Goal: Task Accomplishment & Management: Use online tool/utility

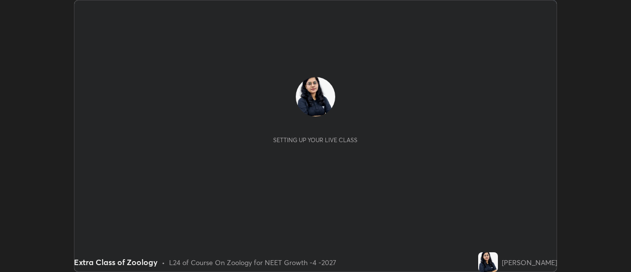
scroll to position [272, 631]
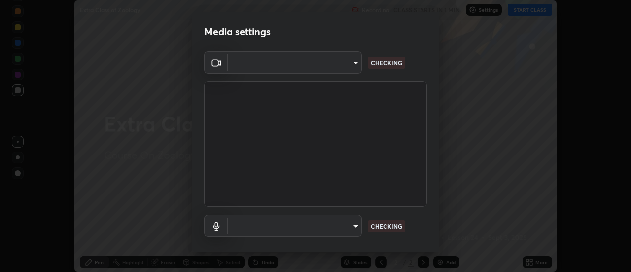
click at [344, 68] on body "Erase all Extra Class of Zoology Recording CLASS STARTS IN 1 MIN Settings START…" at bounding box center [315, 136] width 631 height 272
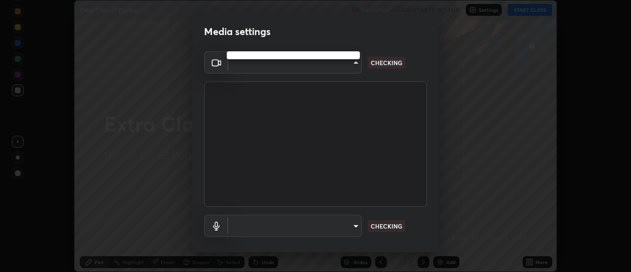
click at [338, 67] on div at bounding box center [315, 136] width 631 height 272
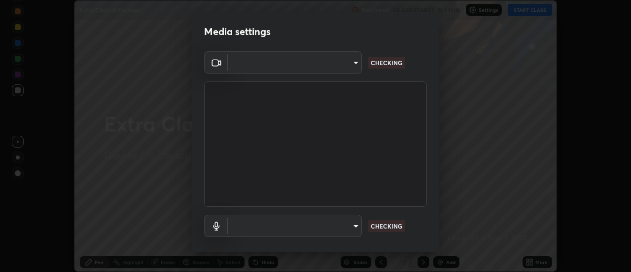
type input "abd1dd8f698bdb7170c938d45ed7c5a449073cf79ef4f8923fa8d1de0ad96843"
type input "a8a5a171c24800b48f3f78118fe5f2b2d48ca2aa2d62c989cd4de23f99d06a7d"
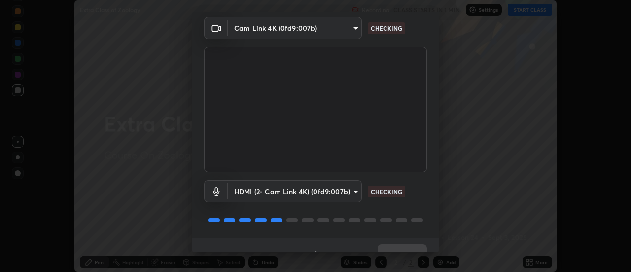
scroll to position [52, 0]
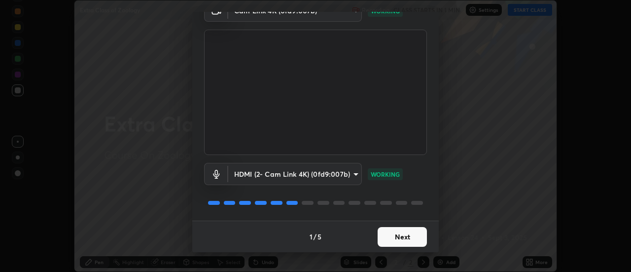
click at [414, 236] on button "Next" at bounding box center [402, 237] width 49 height 20
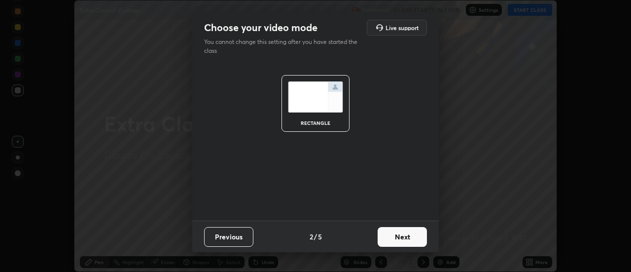
click at [420, 238] on button "Next" at bounding box center [402, 237] width 49 height 20
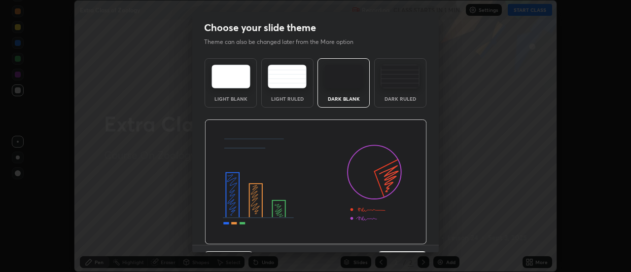
click at [418, 239] on img at bounding box center [316, 181] width 222 height 125
click at [420, 240] on img at bounding box center [316, 181] width 222 height 125
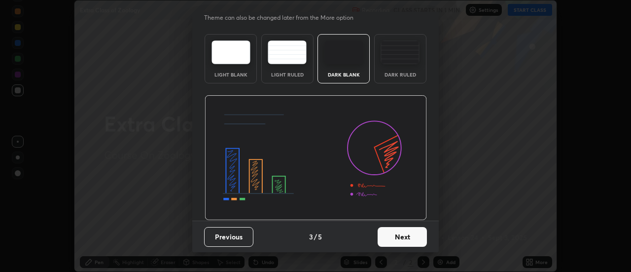
click at [408, 237] on button "Next" at bounding box center [402, 237] width 49 height 20
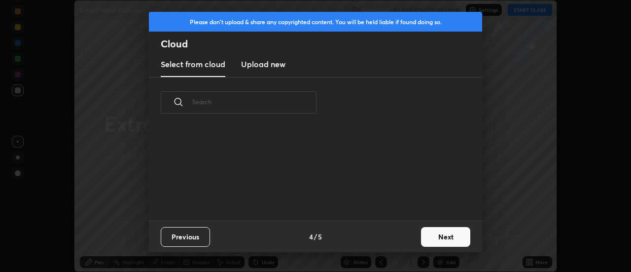
scroll to position [0, 0]
click at [423, 237] on button "Next" at bounding box center [445, 237] width 49 height 20
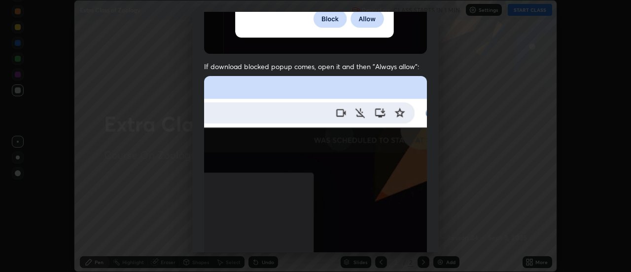
scroll to position [253, 0]
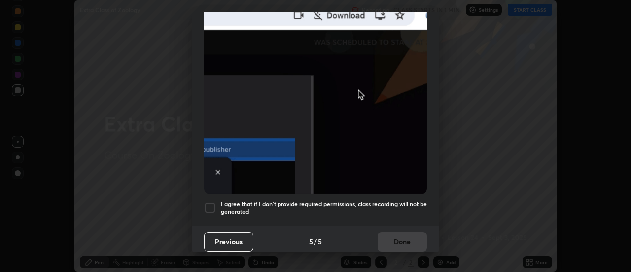
click at [215, 202] on div at bounding box center [210, 208] width 12 height 12
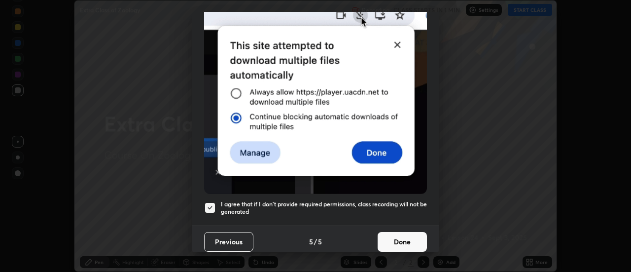
click at [387, 232] on button "Done" at bounding box center [402, 242] width 49 height 20
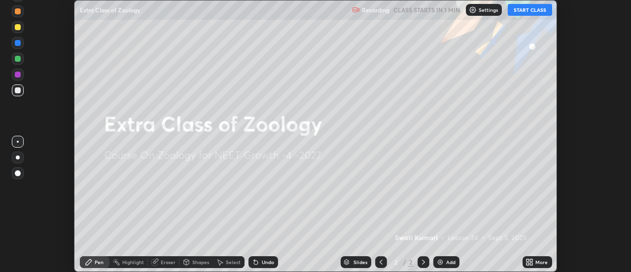
click at [528, 264] on icon at bounding box center [528, 263] width 2 height 2
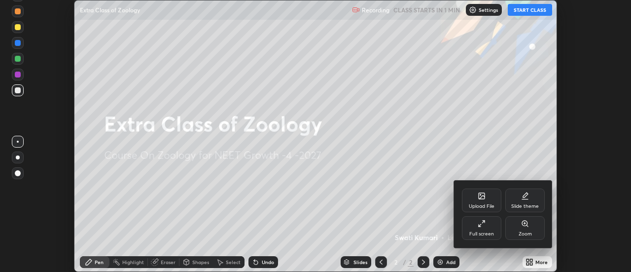
click at [481, 199] on icon at bounding box center [482, 196] width 8 height 8
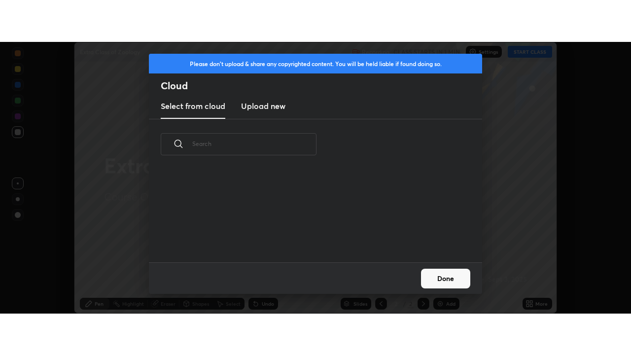
scroll to position [3, 5]
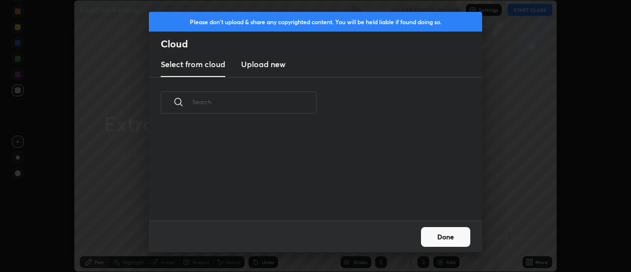
click at [275, 70] on new "Upload new" at bounding box center [263, 64] width 44 height 25
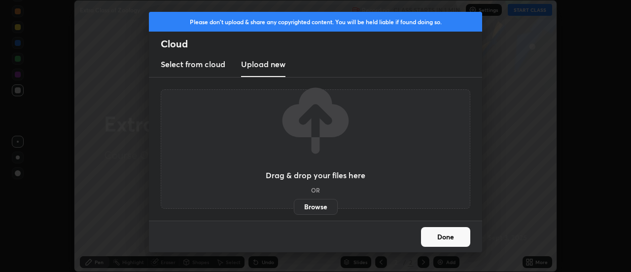
click at [304, 200] on label "Browse" at bounding box center [316, 207] width 44 height 16
click at [294, 200] on input "Browse" at bounding box center [294, 207] width 0 height 16
click at [326, 207] on label "Browse" at bounding box center [316, 207] width 44 height 16
click at [294, 207] on input "Browse" at bounding box center [294, 207] width 0 height 16
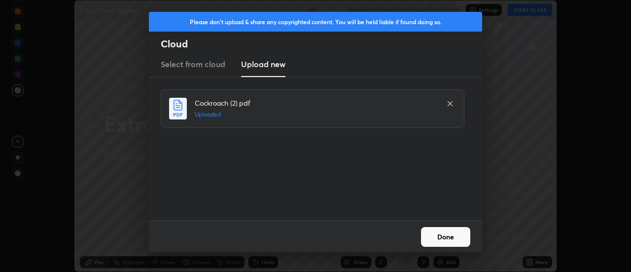
click at [444, 234] on button "Done" at bounding box center [445, 237] width 49 height 20
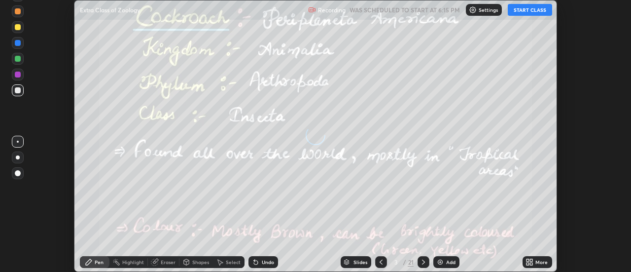
click at [532, 263] on icon at bounding box center [532, 263] width 2 height 2
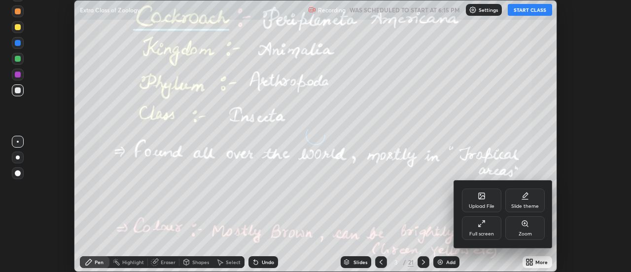
click at [494, 236] on div "Full screen" at bounding box center [481, 228] width 39 height 24
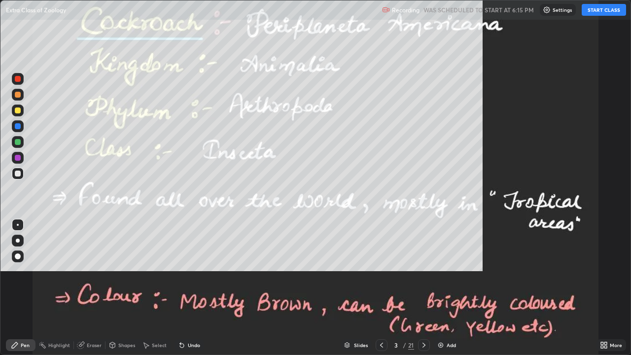
scroll to position [355, 631]
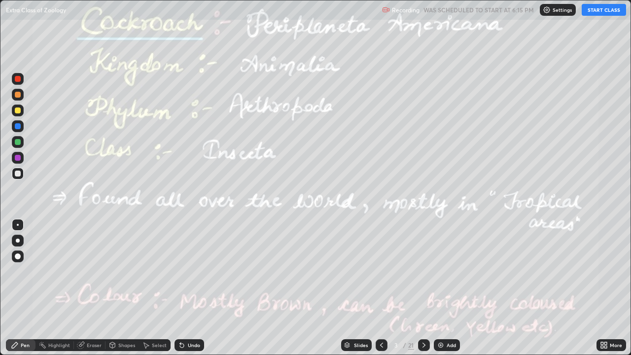
click at [381, 271] on icon at bounding box center [382, 345] width 8 height 8
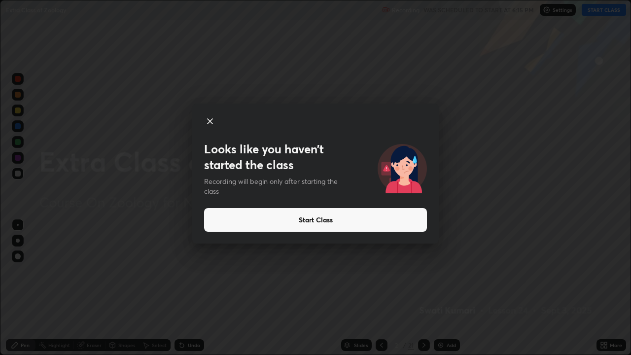
click at [214, 125] on icon at bounding box center [210, 121] width 12 height 12
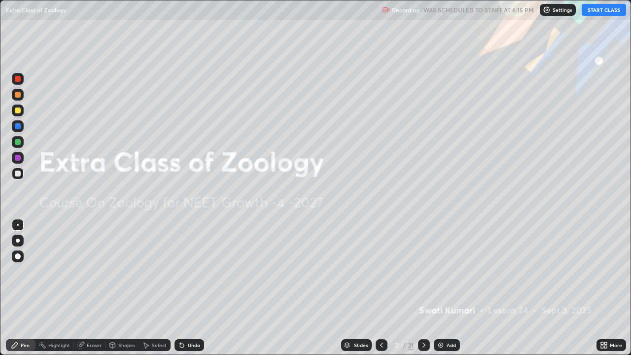
click at [551, 12] on img at bounding box center [547, 10] width 8 height 8
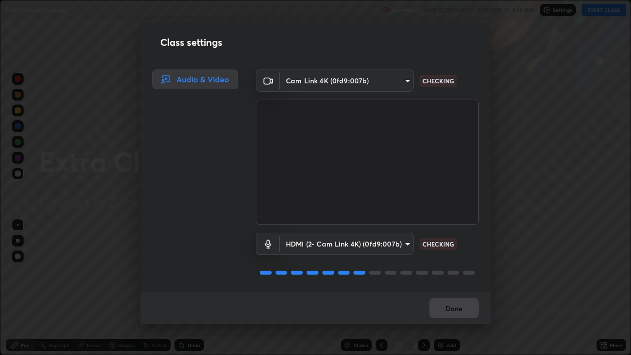
scroll to position [1, 0]
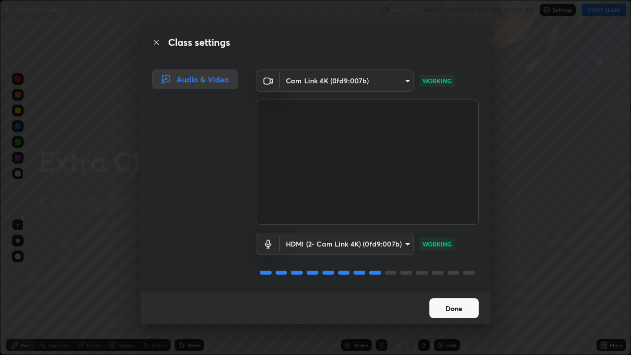
click at [453, 271] on button "Done" at bounding box center [454, 308] width 49 height 20
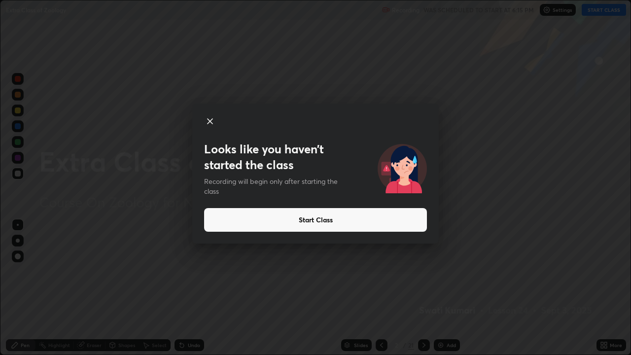
click at [337, 221] on button "Start Class" at bounding box center [315, 220] width 223 height 24
click at [335, 220] on button "Start Class" at bounding box center [315, 220] width 223 height 24
click at [339, 219] on button "Start Class" at bounding box center [315, 220] width 223 height 24
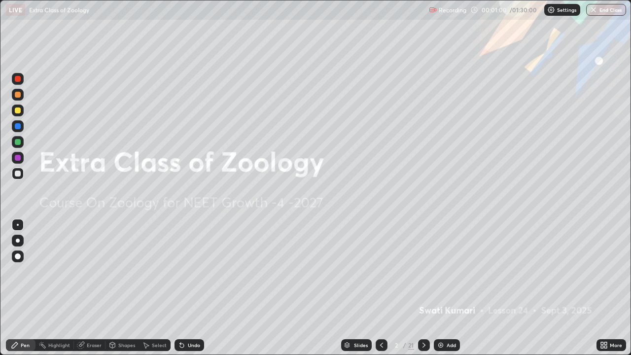
click at [444, 271] on div "Add" at bounding box center [447, 345] width 26 height 12
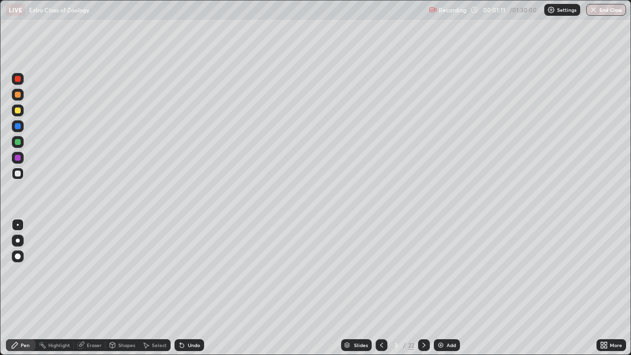
click at [19, 240] on div at bounding box center [18, 241] width 4 height 4
click at [17, 253] on div at bounding box center [18, 256] width 6 height 6
click at [18, 111] on div at bounding box center [18, 111] width 6 height 6
click at [118, 271] on div "Shapes" at bounding box center [126, 345] width 17 height 5
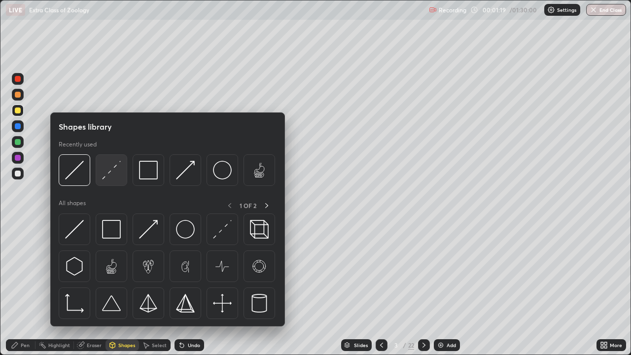
click at [112, 173] on img at bounding box center [111, 170] width 19 height 19
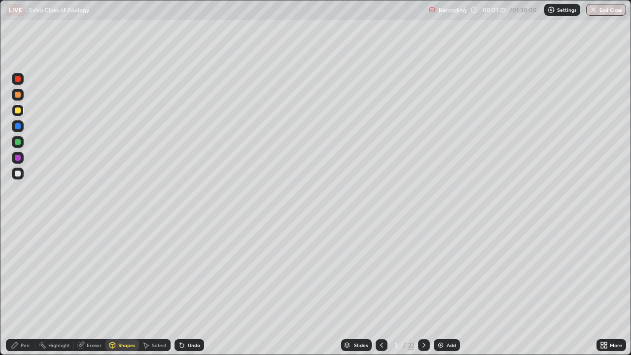
click at [15, 271] on icon at bounding box center [15, 345] width 6 height 6
click at [188, 271] on div "Undo" at bounding box center [194, 345] width 12 height 5
click at [20, 125] on div at bounding box center [18, 126] width 6 height 6
click at [16, 240] on div at bounding box center [18, 241] width 4 height 4
click at [16, 110] on div at bounding box center [18, 111] width 6 height 6
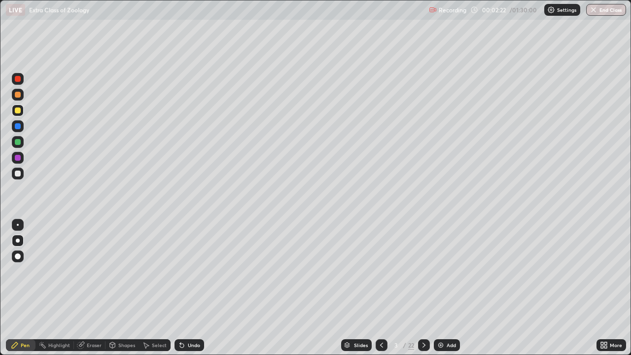
click at [18, 172] on div at bounding box center [18, 174] width 6 height 6
click at [189, 271] on div "Undo" at bounding box center [190, 345] width 30 height 12
click at [15, 142] on div at bounding box center [18, 142] width 6 height 6
click at [186, 271] on div "Undo" at bounding box center [190, 345] width 30 height 12
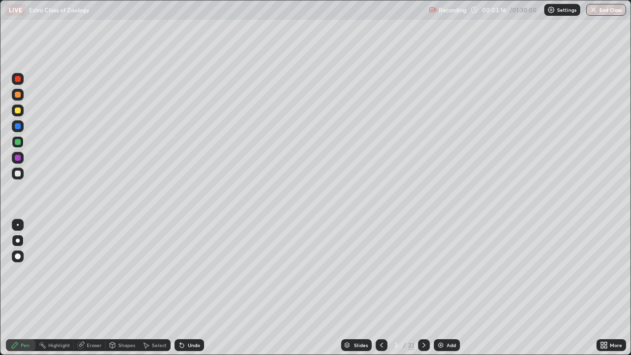
click at [186, 271] on div "Undo" at bounding box center [190, 345] width 30 height 12
click at [18, 126] on div at bounding box center [18, 126] width 6 height 6
click at [13, 176] on div at bounding box center [18, 174] width 12 height 12
click at [20, 95] on div at bounding box center [18, 95] width 6 height 6
click at [183, 271] on div "Undo" at bounding box center [190, 345] width 30 height 12
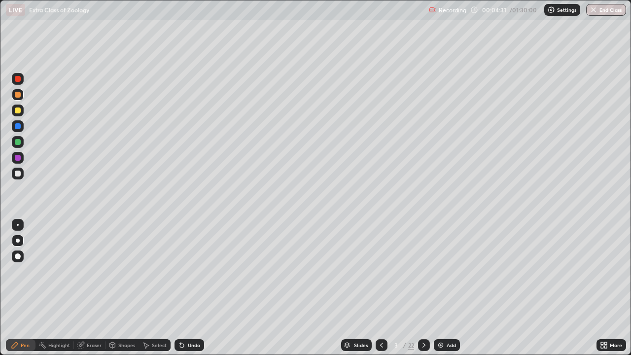
click at [188, 271] on div "Undo" at bounding box center [194, 345] width 12 height 5
click at [91, 271] on div "Eraser" at bounding box center [94, 345] width 15 height 5
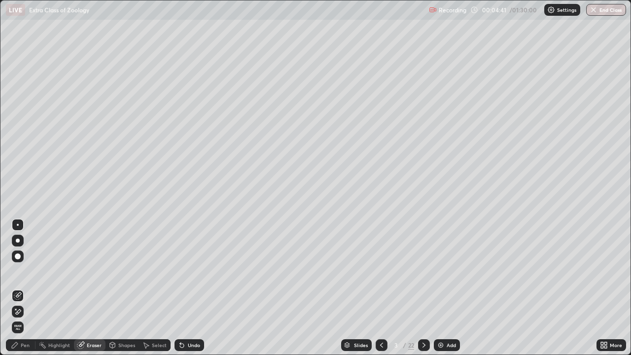
click at [25, 271] on div "Pen" at bounding box center [25, 345] width 9 height 5
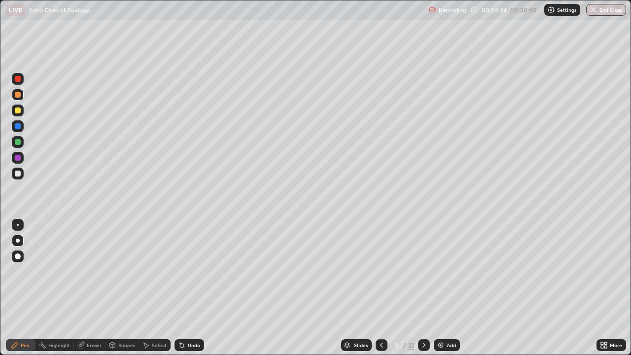
click at [16, 174] on div at bounding box center [18, 174] width 6 height 6
click at [16, 158] on div at bounding box center [18, 158] width 6 height 6
click at [20, 144] on div at bounding box center [18, 142] width 6 height 6
click at [187, 271] on div "Undo" at bounding box center [190, 345] width 30 height 12
click at [19, 125] on div at bounding box center [18, 126] width 6 height 6
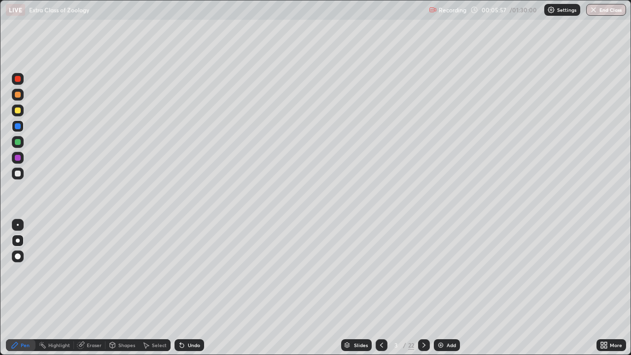
click at [124, 271] on div "Shapes" at bounding box center [123, 345] width 34 height 12
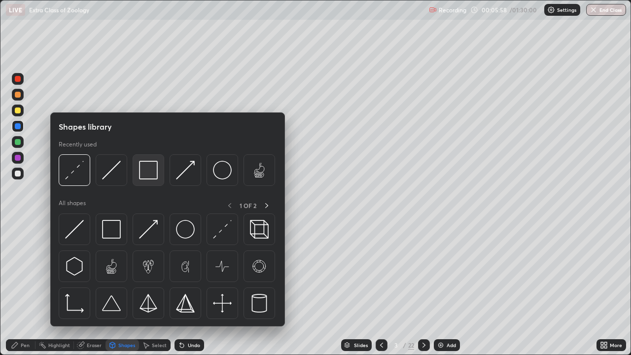
click at [148, 173] on img at bounding box center [148, 170] width 19 height 19
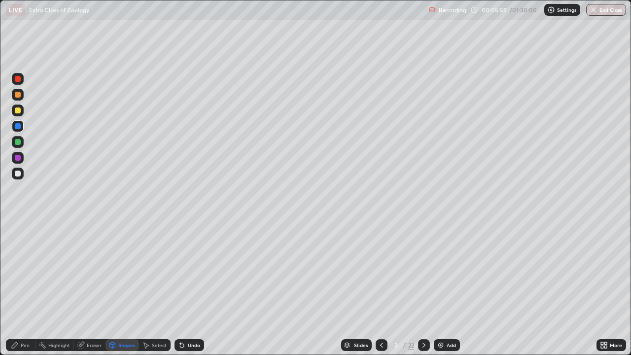
click at [22, 172] on div at bounding box center [18, 174] width 12 height 12
click at [26, 271] on div "Pen" at bounding box center [25, 345] width 9 height 5
click at [16, 115] on div at bounding box center [18, 111] width 12 height 12
click at [448, 271] on div "Add" at bounding box center [451, 345] width 9 height 5
click at [18, 98] on div at bounding box center [18, 95] width 12 height 12
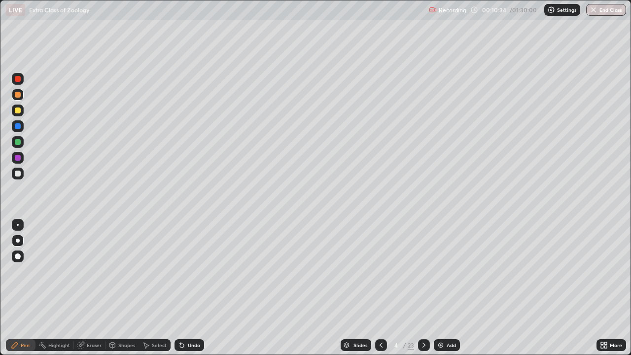
click at [18, 260] on div at bounding box center [18, 257] width 12 height 12
click at [182, 271] on icon at bounding box center [182, 346] width 4 height 4
click at [115, 271] on icon at bounding box center [112, 345] width 8 height 8
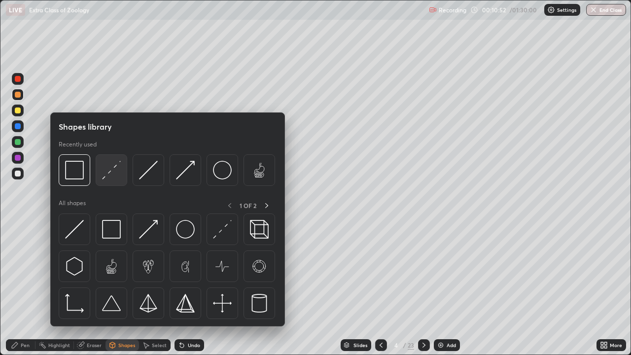
click at [115, 169] on img at bounding box center [111, 170] width 19 height 19
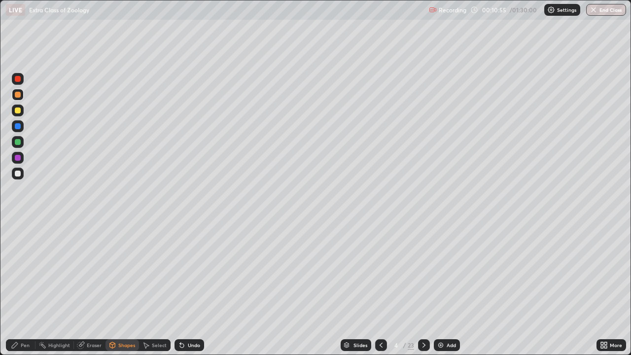
click at [26, 271] on div "Pen" at bounding box center [21, 345] width 30 height 12
click at [18, 109] on div at bounding box center [18, 111] width 6 height 6
click at [195, 271] on div "Undo" at bounding box center [190, 345] width 30 height 12
click at [20, 141] on div at bounding box center [18, 142] width 6 height 6
click at [116, 271] on div "Shapes" at bounding box center [123, 345] width 34 height 12
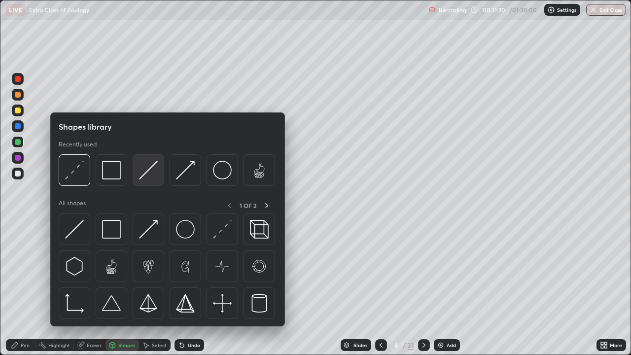
click at [149, 168] on img at bounding box center [148, 170] width 19 height 19
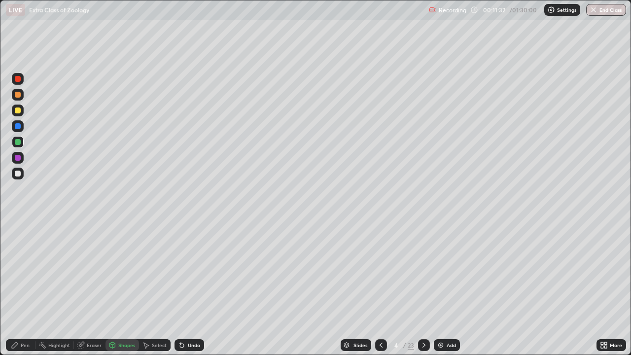
click at [11, 271] on div "Pen" at bounding box center [21, 345] width 30 height 12
click at [18, 241] on div at bounding box center [18, 241] width 4 height 4
click at [20, 159] on div at bounding box center [18, 158] width 6 height 6
click at [127, 271] on div "Shapes" at bounding box center [123, 345] width 34 height 12
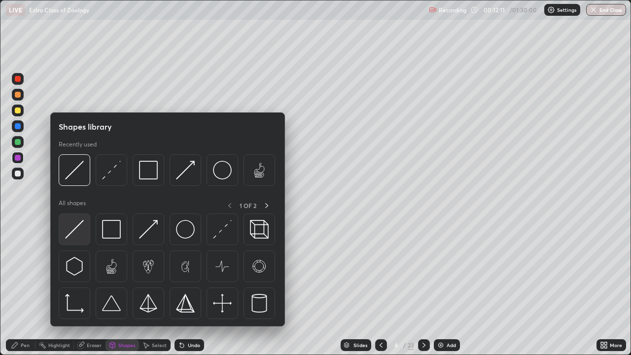
click at [72, 231] on img at bounding box center [74, 229] width 19 height 19
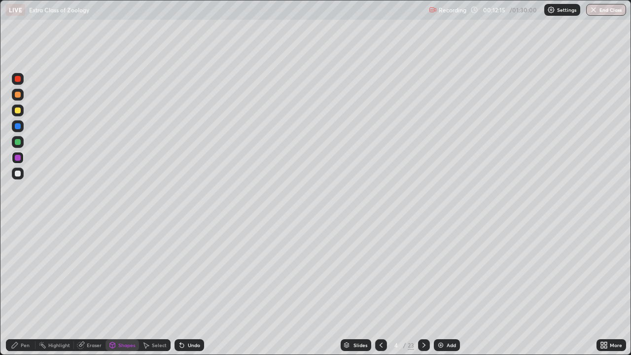
click at [21, 271] on div "Pen" at bounding box center [25, 345] width 9 height 5
click at [19, 143] on div at bounding box center [18, 142] width 6 height 6
click at [22, 172] on div at bounding box center [18, 174] width 12 height 12
click at [14, 79] on div at bounding box center [18, 79] width 12 height 12
click at [52, 271] on div "Highlight" at bounding box center [59, 345] width 22 height 5
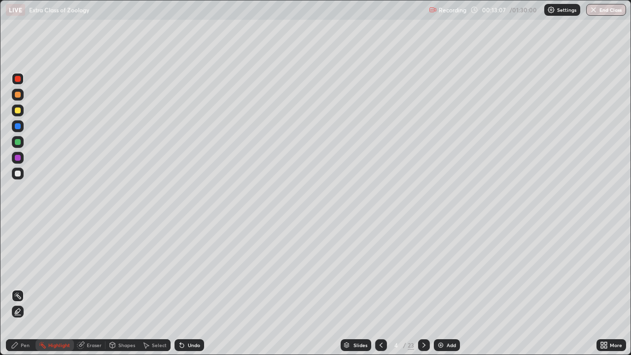
click at [23, 271] on div at bounding box center [18, 312] width 12 height 16
click at [18, 159] on div at bounding box center [18, 158] width 6 height 6
click at [15, 173] on div at bounding box center [18, 174] width 6 height 6
click at [23, 271] on div "Pen" at bounding box center [21, 345] width 30 height 12
click at [193, 271] on div "Undo" at bounding box center [194, 345] width 12 height 5
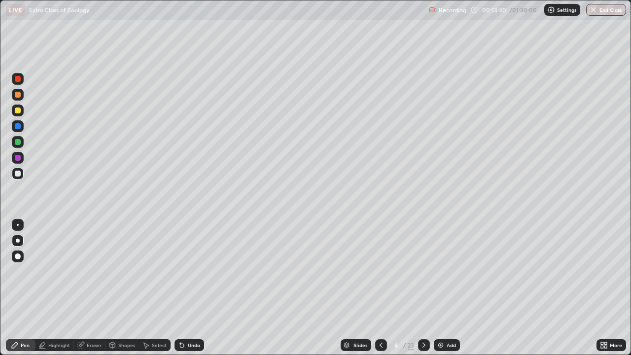
click at [192, 271] on div "Undo" at bounding box center [194, 345] width 12 height 5
click at [18, 126] on div at bounding box center [18, 126] width 6 height 6
click at [22, 172] on div at bounding box center [18, 174] width 12 height 12
click at [19, 125] on div at bounding box center [18, 126] width 6 height 6
click at [191, 271] on div "Undo" at bounding box center [190, 345] width 30 height 12
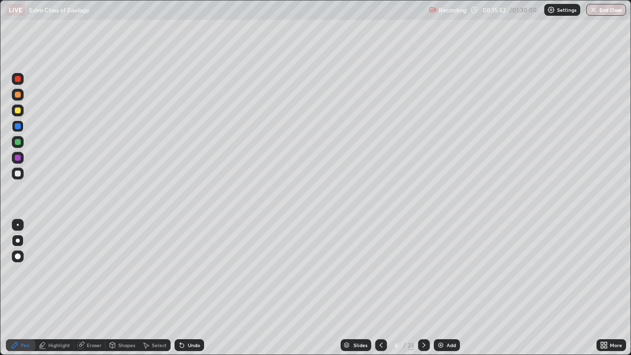
click at [191, 271] on div "Undo" at bounding box center [190, 345] width 30 height 12
click at [190, 271] on div "Undo" at bounding box center [194, 345] width 12 height 5
click at [194, 271] on div "Undo" at bounding box center [194, 345] width 12 height 5
click at [192, 271] on div "Undo" at bounding box center [194, 345] width 12 height 5
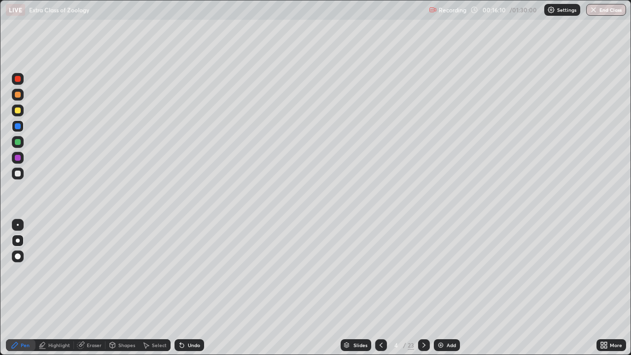
click at [14, 78] on div at bounding box center [18, 79] width 12 height 12
click at [189, 271] on div "Undo" at bounding box center [190, 345] width 30 height 12
click at [188, 271] on div "Undo" at bounding box center [194, 345] width 12 height 5
click at [189, 271] on div "Undo" at bounding box center [194, 345] width 12 height 5
click at [188, 271] on div "Undo" at bounding box center [194, 345] width 12 height 5
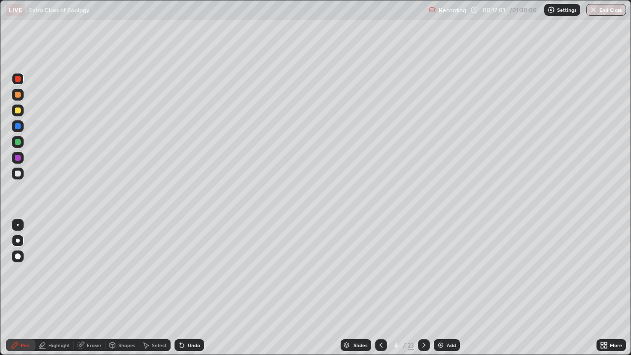
click at [18, 144] on div at bounding box center [18, 142] width 6 height 6
click at [150, 271] on div "Select" at bounding box center [155, 345] width 32 height 20
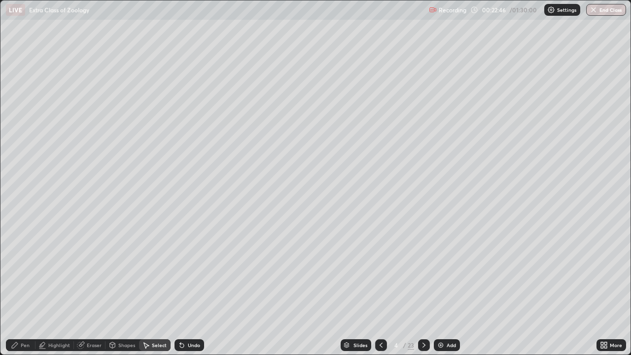
click at [12, 271] on div "Pen" at bounding box center [21, 345] width 30 height 12
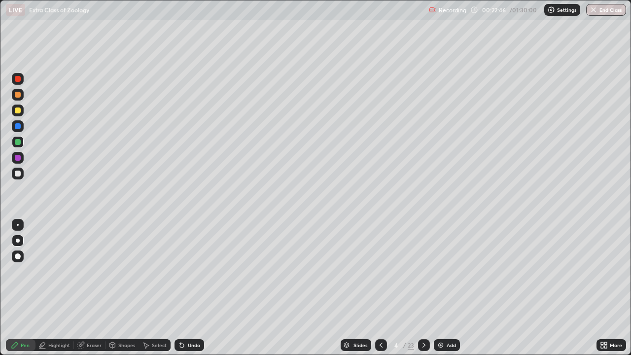
click at [15, 109] on div at bounding box center [18, 111] width 6 height 6
click at [442, 271] on img at bounding box center [441, 345] width 8 height 8
click at [18, 126] on div at bounding box center [18, 126] width 6 height 6
click at [22, 257] on div at bounding box center [18, 257] width 12 height 12
click at [129, 271] on div "Shapes" at bounding box center [126, 345] width 17 height 5
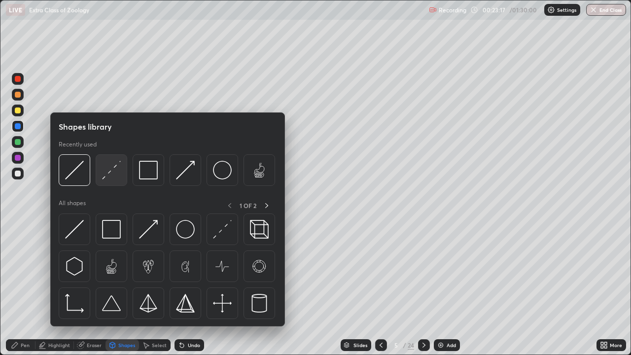
click at [111, 173] on img at bounding box center [111, 170] width 19 height 19
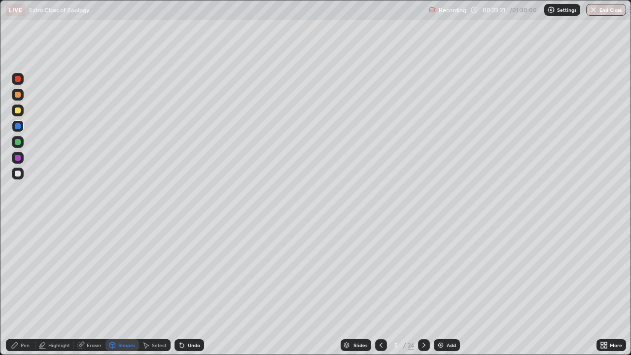
click at [21, 271] on div "Pen" at bounding box center [25, 345] width 9 height 5
click at [18, 174] on div at bounding box center [18, 174] width 6 height 6
click at [54, 271] on div "Highlight" at bounding box center [59, 345] width 22 height 5
click at [18, 271] on icon at bounding box center [17, 312] width 2 height 2
click at [22, 110] on div at bounding box center [18, 111] width 12 height 12
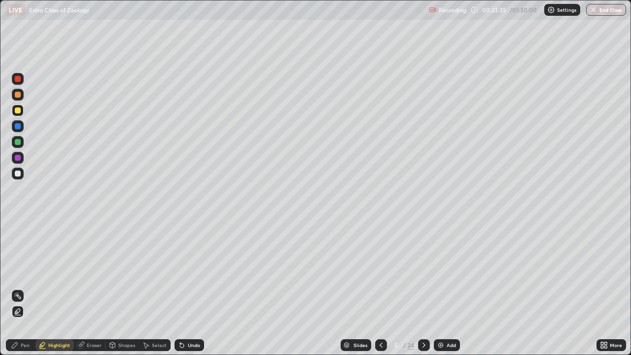
click at [27, 271] on div "Pen" at bounding box center [21, 345] width 30 height 12
click at [19, 172] on div at bounding box center [18, 174] width 6 height 6
click at [18, 241] on div at bounding box center [18, 241] width 4 height 4
click at [118, 271] on div "Shapes" at bounding box center [126, 345] width 17 height 5
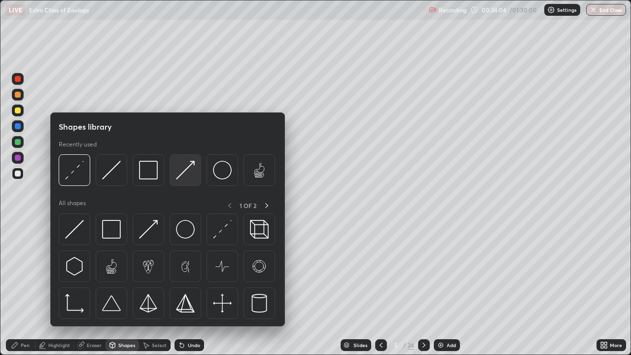
click at [184, 178] on img at bounding box center [185, 170] width 19 height 19
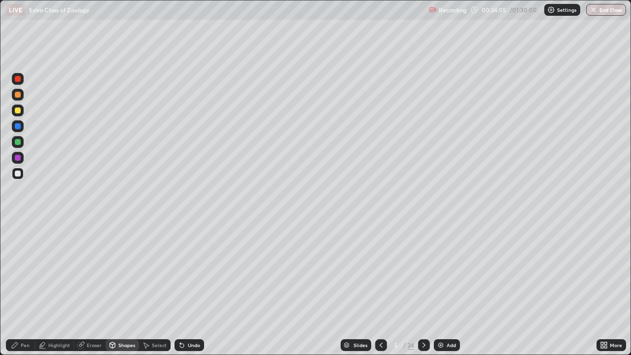
click at [18, 142] on div at bounding box center [18, 142] width 6 height 6
click at [21, 271] on div "Pen" at bounding box center [21, 345] width 30 height 12
click at [18, 170] on div at bounding box center [18, 174] width 12 height 12
click at [191, 271] on div "Undo" at bounding box center [190, 345] width 30 height 12
click at [120, 271] on div "Shapes" at bounding box center [126, 345] width 17 height 5
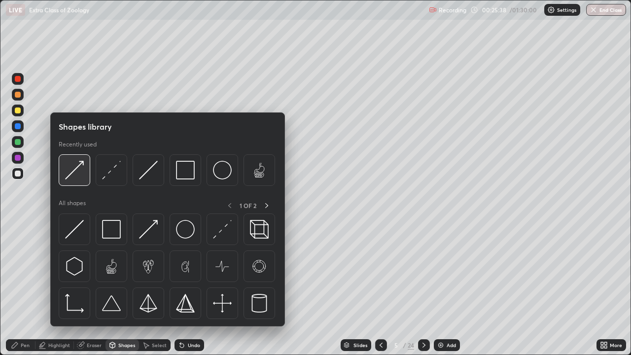
click at [76, 172] on img at bounding box center [74, 170] width 19 height 19
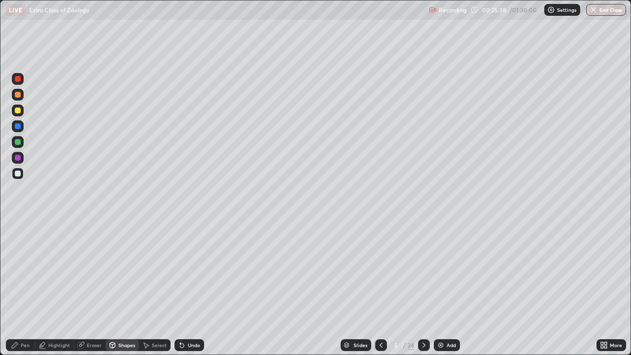
click at [18, 158] on div at bounding box center [18, 158] width 6 height 6
click at [23, 271] on div "Pen" at bounding box center [25, 345] width 9 height 5
click at [192, 271] on div "Undo" at bounding box center [194, 345] width 12 height 5
click at [18, 142] on div at bounding box center [18, 142] width 6 height 6
click at [449, 271] on div "Add" at bounding box center [447, 345] width 26 height 12
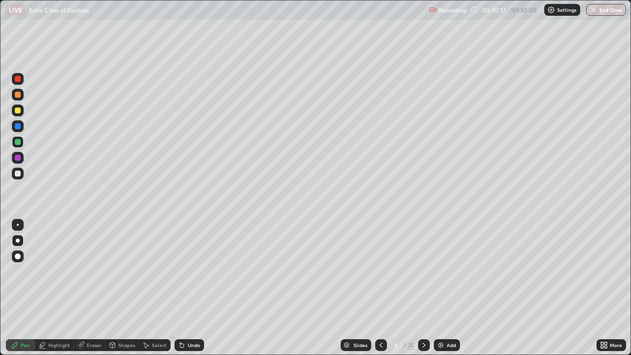
click at [19, 113] on div at bounding box center [18, 111] width 6 height 6
click at [17, 258] on div at bounding box center [18, 256] width 6 height 6
click at [125, 271] on div "Shapes" at bounding box center [126, 345] width 17 height 5
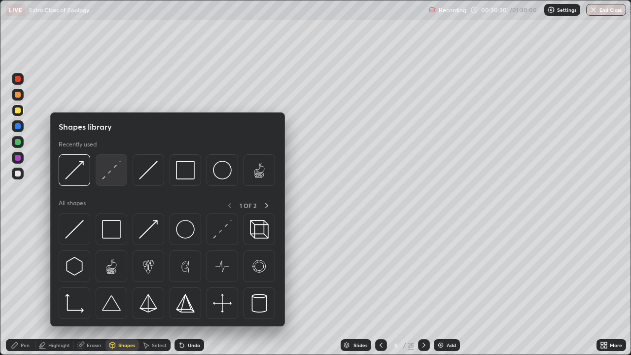
click at [111, 173] on img at bounding box center [111, 170] width 19 height 19
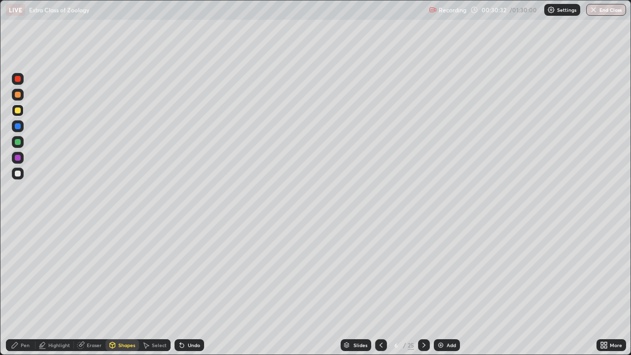
click at [29, 271] on div "Pen" at bounding box center [25, 345] width 9 height 5
click at [15, 172] on div at bounding box center [18, 174] width 6 height 6
click at [18, 241] on div at bounding box center [18, 241] width 4 height 4
click at [16, 173] on div at bounding box center [18, 174] width 6 height 6
click at [19, 97] on div at bounding box center [18, 95] width 6 height 6
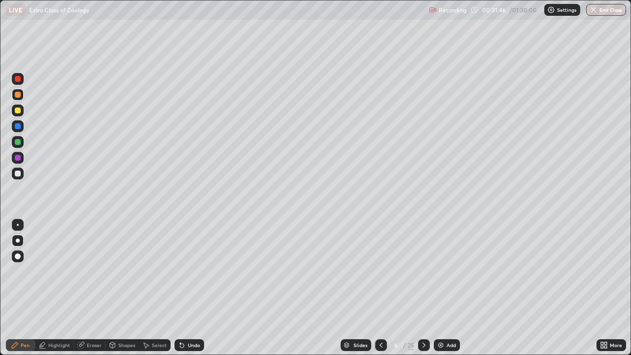
click at [17, 142] on div at bounding box center [18, 142] width 6 height 6
click at [22, 171] on div at bounding box center [18, 174] width 12 height 12
click at [185, 271] on div "Undo" at bounding box center [190, 345] width 30 height 12
click at [20, 112] on div at bounding box center [18, 111] width 6 height 6
click at [19, 127] on div at bounding box center [18, 126] width 6 height 6
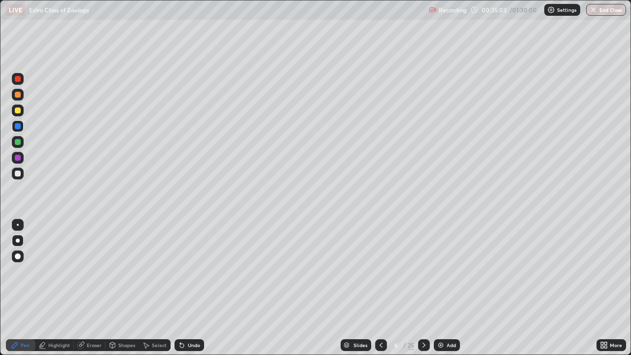
click at [194, 271] on div "Undo" at bounding box center [190, 345] width 30 height 12
click at [189, 271] on div "Undo" at bounding box center [194, 345] width 12 height 5
click at [18, 159] on div at bounding box center [18, 158] width 6 height 6
click at [447, 271] on div "Add" at bounding box center [451, 345] width 9 height 5
click at [17, 111] on div at bounding box center [18, 111] width 6 height 6
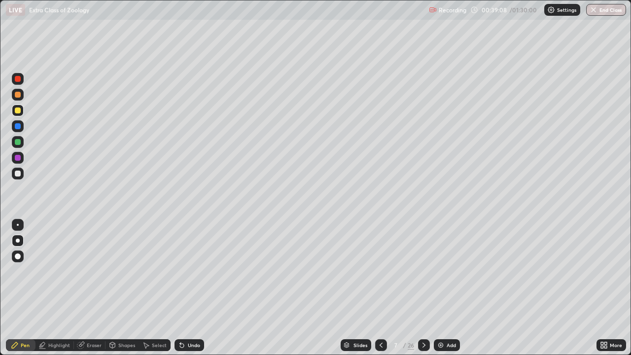
click at [20, 257] on div at bounding box center [18, 256] width 6 height 6
click at [122, 271] on div "Shapes" at bounding box center [123, 345] width 34 height 12
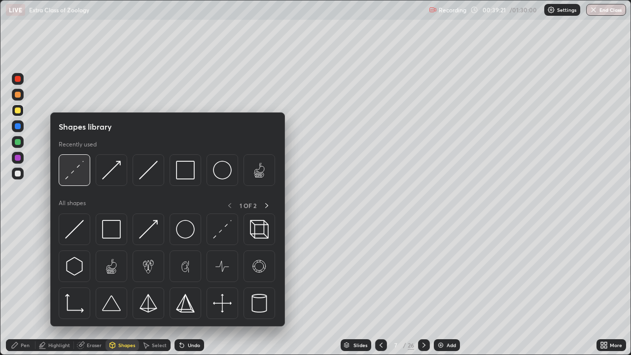
click at [76, 170] on img at bounding box center [74, 170] width 19 height 19
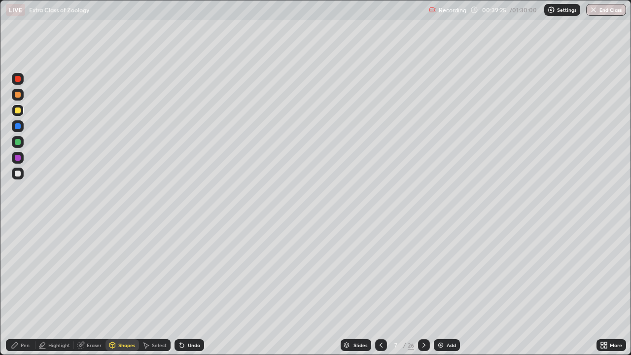
click at [116, 271] on div "Shapes" at bounding box center [123, 345] width 34 height 12
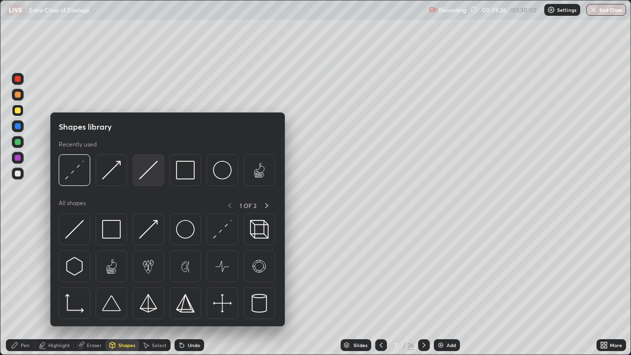
click at [148, 174] on img at bounding box center [148, 170] width 19 height 19
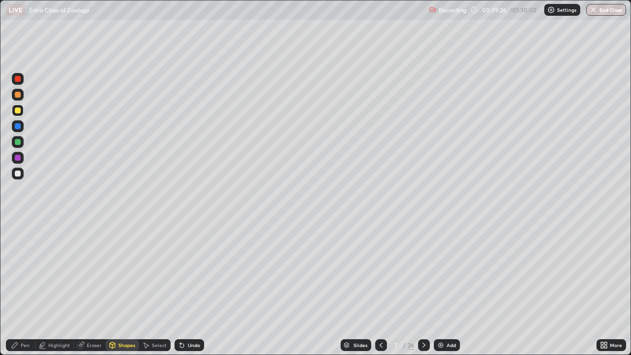
click at [16, 130] on div at bounding box center [18, 126] width 12 height 12
click at [28, 271] on div "Pen" at bounding box center [25, 345] width 9 height 5
click at [19, 142] on div at bounding box center [18, 142] width 6 height 6
click at [21, 239] on div at bounding box center [18, 241] width 12 height 12
click at [181, 271] on icon at bounding box center [182, 346] width 4 height 4
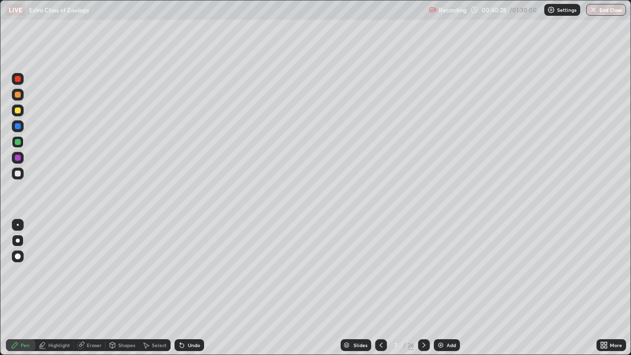
click at [17, 174] on div at bounding box center [18, 174] width 6 height 6
click at [192, 271] on div "Undo" at bounding box center [194, 345] width 12 height 5
click at [17, 110] on div at bounding box center [18, 111] width 6 height 6
click at [19, 156] on div at bounding box center [18, 158] width 6 height 6
click at [18, 225] on div at bounding box center [18, 225] width 2 height 2
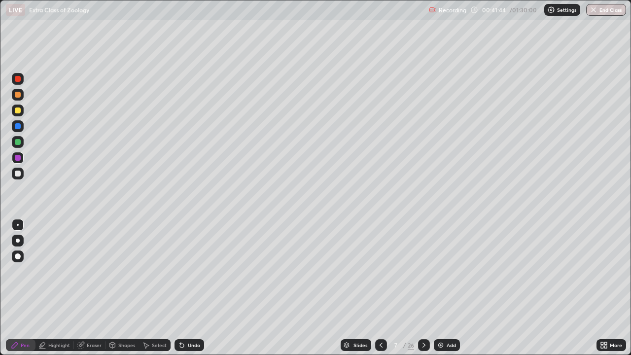
click at [17, 175] on div at bounding box center [18, 174] width 6 height 6
click at [17, 240] on div at bounding box center [18, 241] width 4 height 4
click at [18, 126] on div at bounding box center [18, 126] width 6 height 6
click at [185, 271] on div "Undo" at bounding box center [190, 345] width 30 height 12
click at [17, 173] on div at bounding box center [18, 174] width 6 height 6
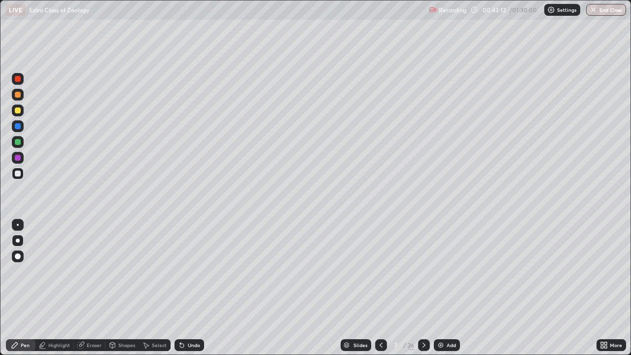
click at [18, 111] on div at bounding box center [18, 111] width 6 height 6
click at [19, 169] on div at bounding box center [18, 174] width 12 height 12
click at [180, 271] on icon at bounding box center [180, 343] width 1 height 1
click at [60, 271] on div "Highlight" at bounding box center [59, 345] width 22 height 5
click at [18, 126] on div at bounding box center [18, 126] width 6 height 6
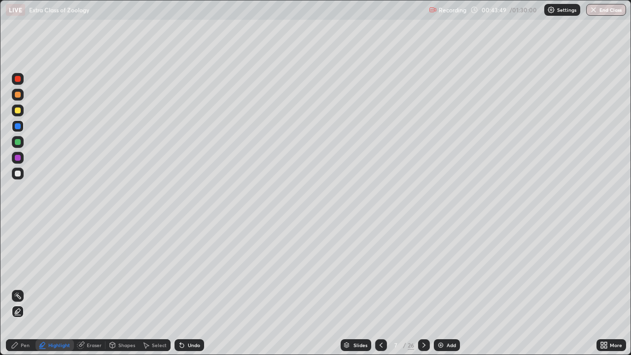
click at [19, 271] on icon at bounding box center [18, 312] width 8 height 8
click at [22, 271] on div "Pen" at bounding box center [25, 345] width 9 height 5
click at [18, 176] on div at bounding box center [18, 174] width 6 height 6
click at [188, 271] on div "Undo" at bounding box center [190, 345] width 30 height 12
click at [183, 271] on icon at bounding box center [182, 345] width 8 height 8
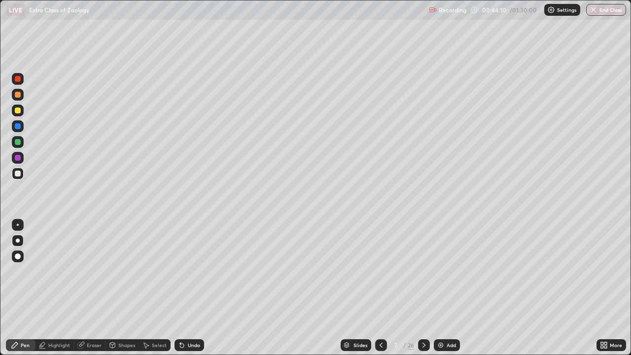
click at [189, 271] on div "Undo" at bounding box center [194, 345] width 12 height 5
click at [197, 271] on div "Undo" at bounding box center [190, 345] width 30 height 12
click at [21, 170] on div at bounding box center [18, 174] width 12 height 12
click at [19, 115] on div at bounding box center [18, 111] width 12 height 12
click at [188, 271] on div "Undo" at bounding box center [194, 345] width 12 height 5
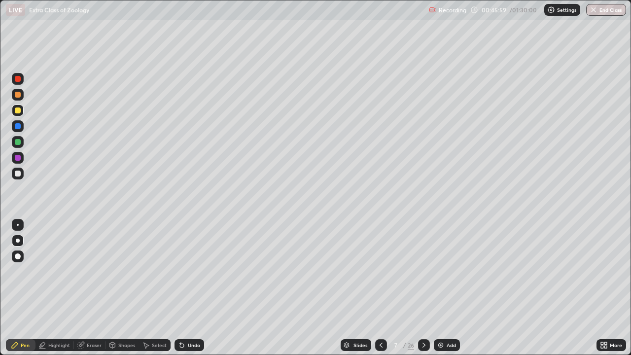
click at [189, 271] on div "Undo" at bounding box center [194, 345] width 12 height 5
click at [188, 271] on div "Undo" at bounding box center [194, 345] width 12 height 5
click at [186, 271] on div "Undo" at bounding box center [190, 345] width 30 height 12
click at [197, 271] on div "Undo" at bounding box center [194, 345] width 12 height 5
click at [193, 271] on div "Undo" at bounding box center [194, 345] width 12 height 5
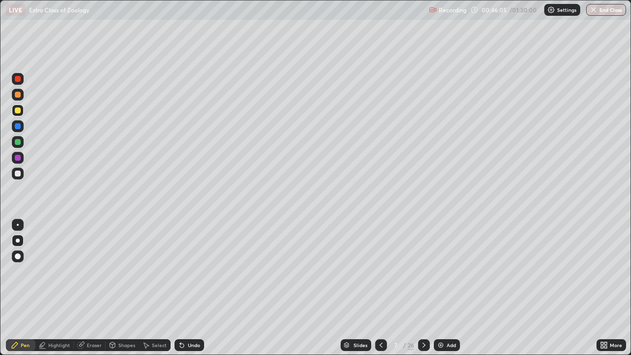
click at [191, 271] on div "Undo" at bounding box center [194, 345] width 12 height 5
click at [23, 173] on div at bounding box center [18, 174] width 12 height 12
click at [196, 271] on div "Undo" at bounding box center [194, 345] width 12 height 5
click at [199, 271] on div "Undo" at bounding box center [194, 345] width 12 height 5
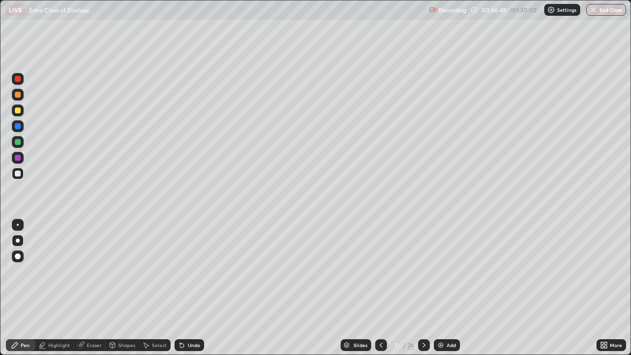
click at [97, 271] on div "Eraser" at bounding box center [90, 345] width 32 height 12
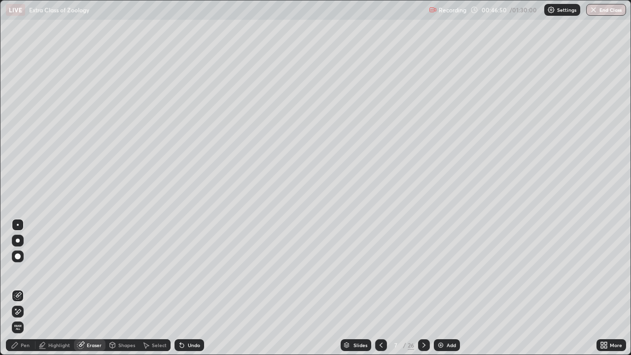
click at [31, 271] on div "Pen" at bounding box center [21, 345] width 30 height 12
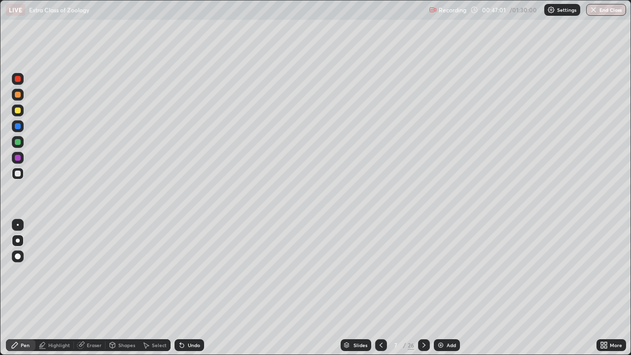
click at [20, 142] on div at bounding box center [18, 142] width 6 height 6
click at [184, 271] on div "Undo" at bounding box center [190, 345] width 30 height 12
click at [64, 271] on div "Highlight" at bounding box center [59, 345] width 22 height 5
click at [18, 271] on icon at bounding box center [18, 312] width 8 height 8
click at [24, 271] on div "Pen" at bounding box center [21, 345] width 30 height 12
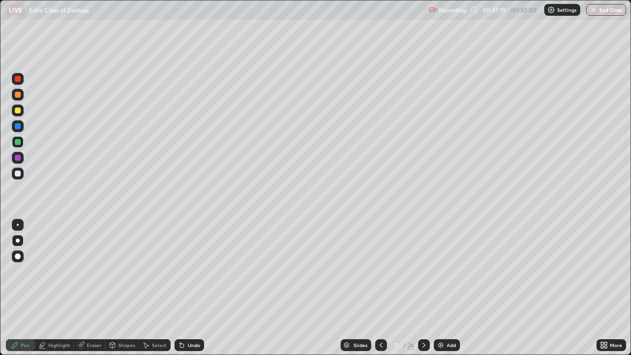
click at [18, 225] on div at bounding box center [18, 225] width 2 height 2
click at [17, 128] on div at bounding box center [18, 126] width 6 height 6
click at [21, 157] on div at bounding box center [18, 158] width 12 height 12
click at [18, 241] on div at bounding box center [18, 241] width 4 height 4
click at [18, 173] on div at bounding box center [18, 174] width 6 height 6
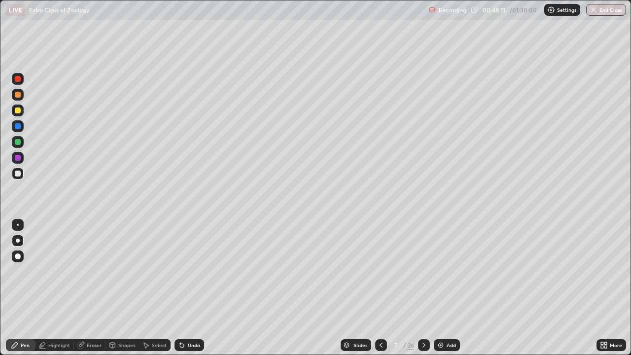
click at [192, 271] on div "Undo" at bounding box center [190, 345] width 30 height 12
click at [17, 110] on div at bounding box center [18, 111] width 6 height 6
click at [60, 271] on div "Highlight" at bounding box center [59, 345] width 22 height 5
click at [22, 141] on div at bounding box center [18, 142] width 12 height 12
click at [191, 271] on div "Undo" at bounding box center [194, 345] width 12 height 5
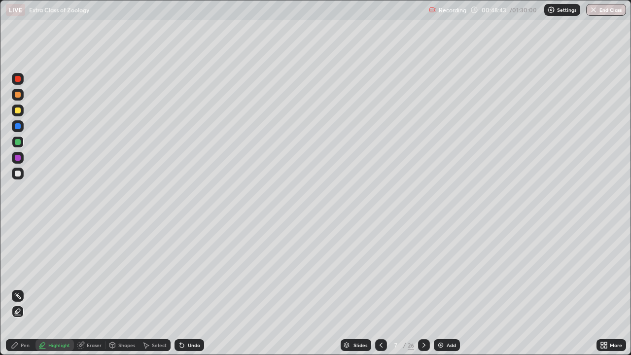
click at [186, 271] on div "Undo" at bounding box center [190, 345] width 30 height 12
click at [23, 156] on div at bounding box center [18, 158] width 12 height 12
click at [18, 271] on icon at bounding box center [18, 296] width 8 height 8
click at [22, 271] on div "Pen" at bounding box center [21, 345] width 30 height 12
click at [20, 174] on div at bounding box center [18, 174] width 6 height 6
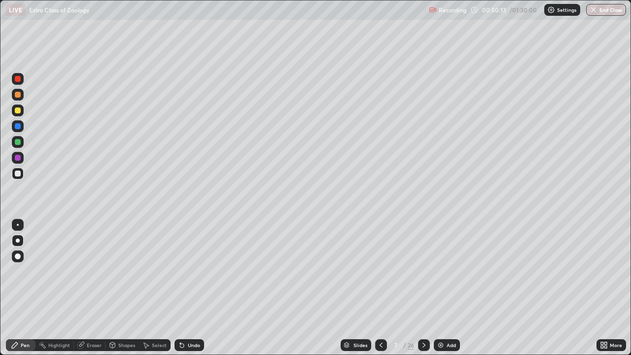
click at [193, 271] on div "Undo" at bounding box center [194, 345] width 12 height 5
click at [18, 141] on div at bounding box center [18, 142] width 6 height 6
click at [445, 271] on div "Add" at bounding box center [447, 345] width 26 height 12
click at [17, 176] on div at bounding box center [18, 174] width 6 height 6
click at [16, 108] on div at bounding box center [18, 111] width 6 height 6
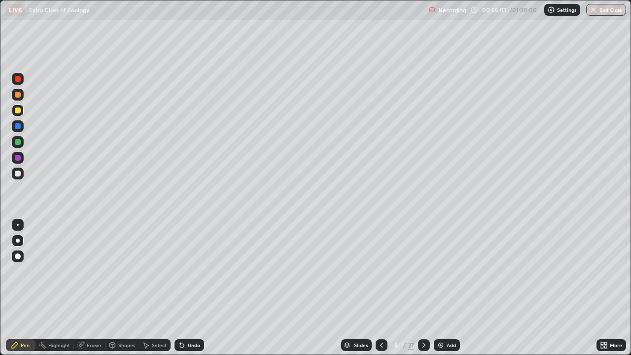
click at [21, 251] on div at bounding box center [18, 257] width 12 height 16
click at [130, 271] on div "Shapes" at bounding box center [126, 345] width 17 height 5
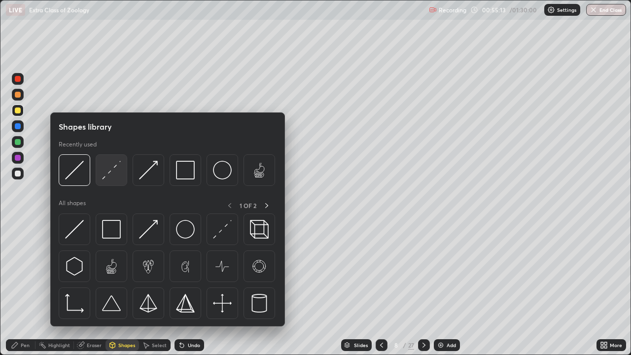
click at [112, 169] on img at bounding box center [111, 170] width 19 height 19
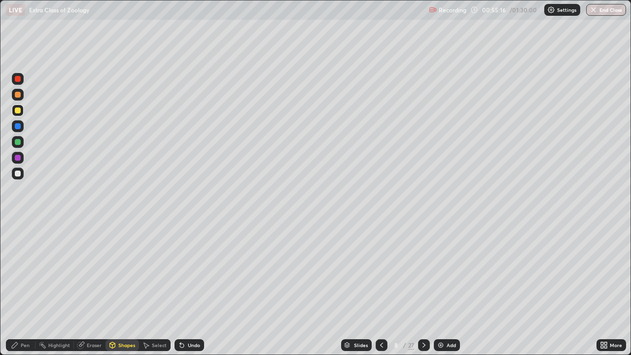
click at [19, 271] on div "Pen" at bounding box center [21, 345] width 30 height 12
click at [15, 173] on div at bounding box center [18, 174] width 6 height 6
click at [18, 242] on div at bounding box center [18, 241] width 4 height 4
click at [91, 271] on div "Eraser" at bounding box center [94, 345] width 15 height 5
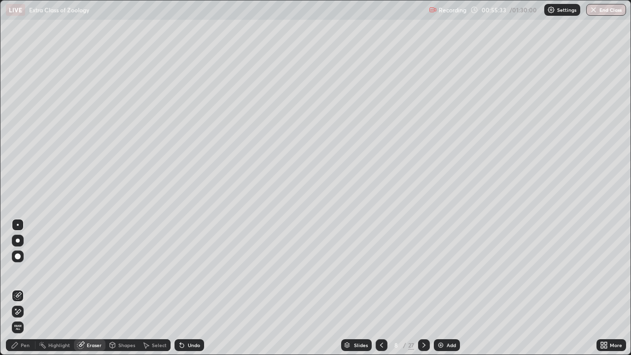
click at [23, 271] on div "Pen" at bounding box center [21, 345] width 30 height 12
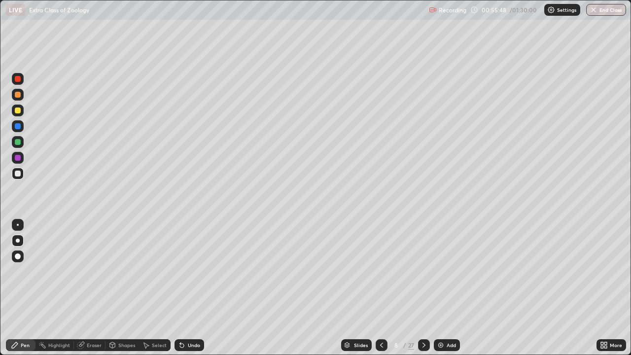
click at [117, 271] on div "Shapes" at bounding box center [123, 345] width 34 height 12
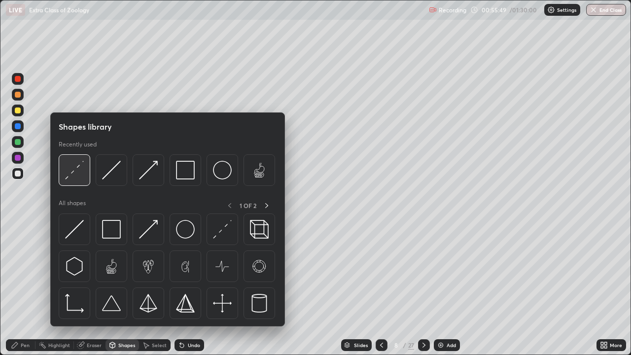
click at [75, 170] on img at bounding box center [74, 170] width 19 height 19
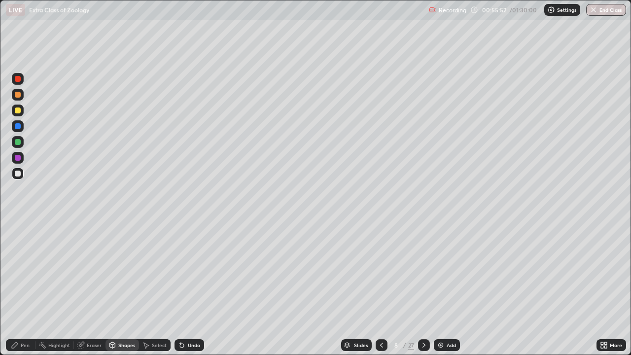
click at [26, 271] on div "Pen" at bounding box center [21, 345] width 30 height 12
click at [18, 109] on div at bounding box center [18, 111] width 6 height 6
click at [17, 100] on div at bounding box center [18, 95] width 12 height 12
click at [118, 271] on div "Shapes" at bounding box center [126, 345] width 17 height 5
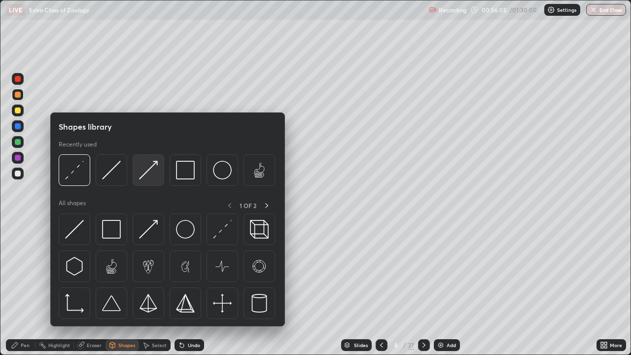
click at [144, 166] on img at bounding box center [148, 170] width 19 height 19
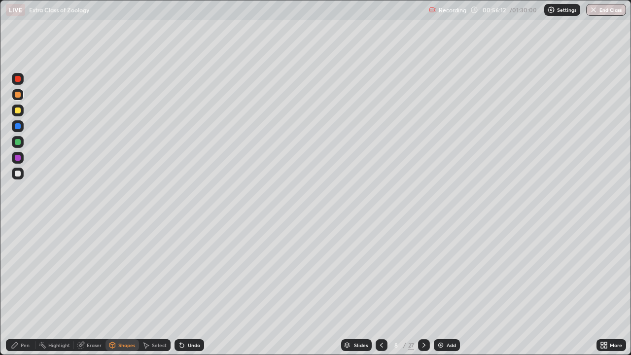
click at [17, 271] on icon at bounding box center [15, 345] width 8 height 8
click at [18, 111] on div at bounding box center [18, 111] width 6 height 6
click at [20, 95] on div at bounding box center [18, 95] width 6 height 6
click at [18, 175] on div at bounding box center [18, 174] width 6 height 6
click at [14, 143] on div at bounding box center [18, 142] width 12 height 12
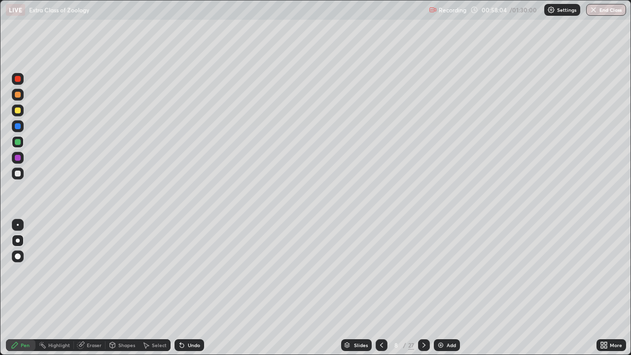
click at [17, 158] on div at bounding box center [18, 158] width 6 height 6
click at [95, 271] on div "Eraser" at bounding box center [94, 345] width 15 height 5
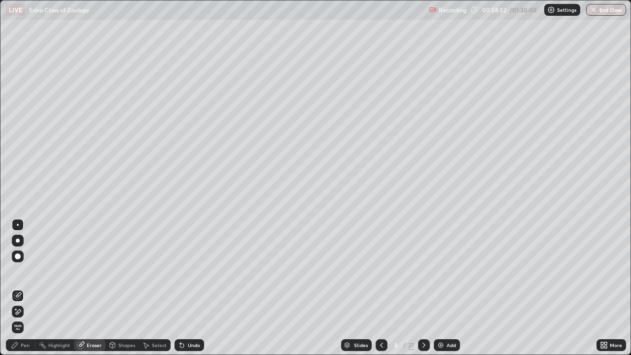
click at [21, 271] on div "Pen" at bounding box center [25, 345] width 9 height 5
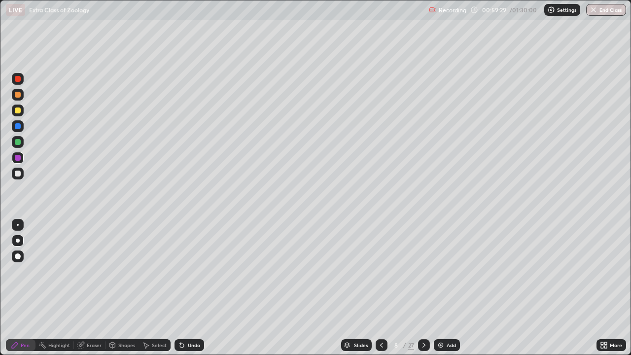
click at [17, 111] on div at bounding box center [18, 111] width 6 height 6
click at [23, 175] on div at bounding box center [18, 174] width 12 height 12
click at [188, 271] on div "Undo" at bounding box center [194, 345] width 12 height 5
click at [190, 271] on div "Undo" at bounding box center [194, 345] width 12 height 5
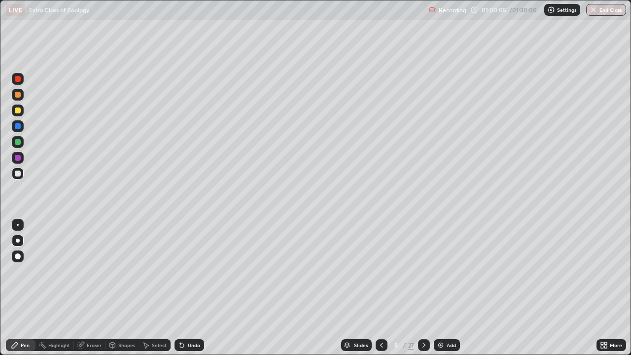
click at [189, 271] on div "Undo" at bounding box center [190, 345] width 30 height 12
click at [20, 144] on div at bounding box center [18, 142] width 6 height 6
click at [188, 271] on div "Undo" at bounding box center [194, 345] width 12 height 5
click at [194, 271] on div "Undo" at bounding box center [190, 345] width 30 height 12
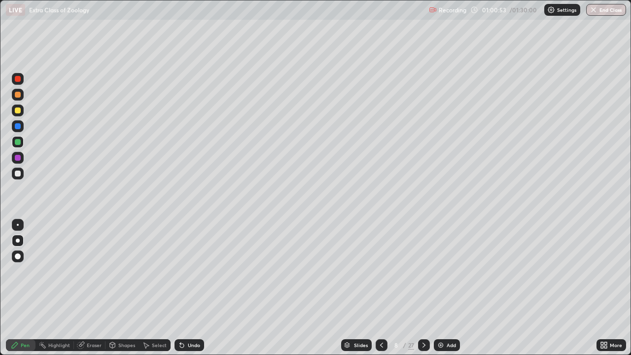
click at [20, 172] on div at bounding box center [18, 174] width 6 height 6
click at [16, 140] on div at bounding box center [18, 142] width 6 height 6
click at [21, 126] on div at bounding box center [18, 126] width 12 height 12
click at [19, 142] on div at bounding box center [18, 142] width 6 height 6
click at [23, 161] on div at bounding box center [18, 158] width 12 height 12
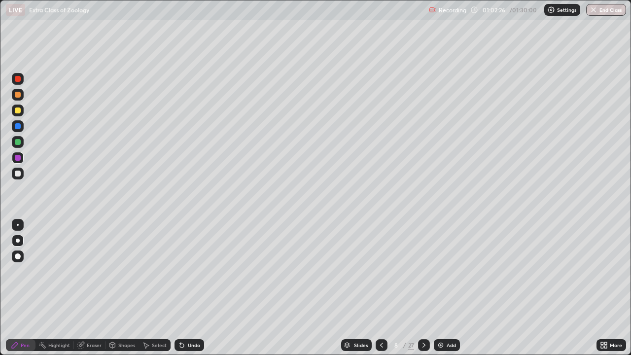
click at [23, 171] on div at bounding box center [18, 174] width 12 height 12
click at [191, 271] on div "Undo" at bounding box center [194, 345] width 12 height 5
click at [189, 271] on div "Undo" at bounding box center [194, 345] width 12 height 5
click at [190, 271] on div "Undo" at bounding box center [190, 345] width 30 height 12
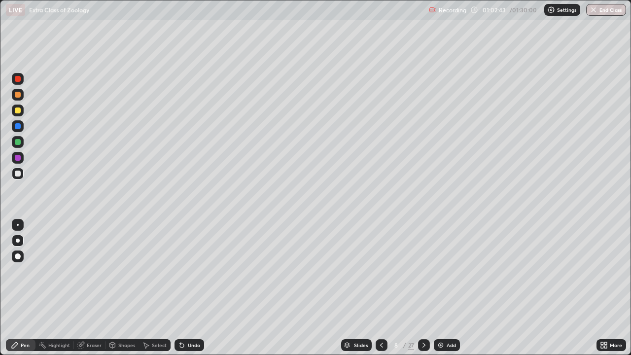
click at [195, 271] on div "Undo" at bounding box center [190, 345] width 30 height 12
click at [196, 271] on div "Undo" at bounding box center [190, 345] width 30 height 12
click at [22, 146] on div at bounding box center [18, 142] width 12 height 12
click at [22, 111] on div at bounding box center [18, 111] width 12 height 12
click at [542, 271] on div "Slides 8 / 27 Add" at bounding box center [400, 345] width 393 height 20
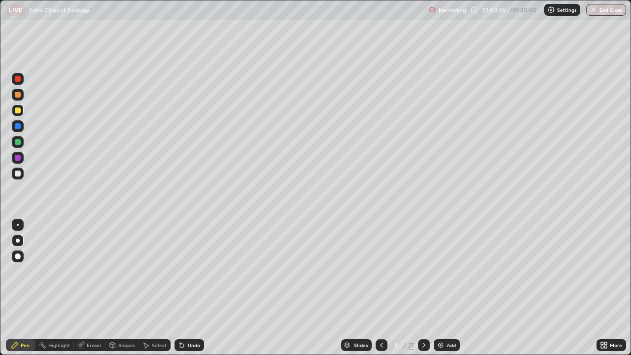
click at [569, 271] on div "Slides 8 / 27 Add" at bounding box center [400, 345] width 393 height 20
click at [17, 171] on div at bounding box center [18, 174] width 6 height 6
click at [119, 271] on div "Shapes" at bounding box center [126, 345] width 17 height 5
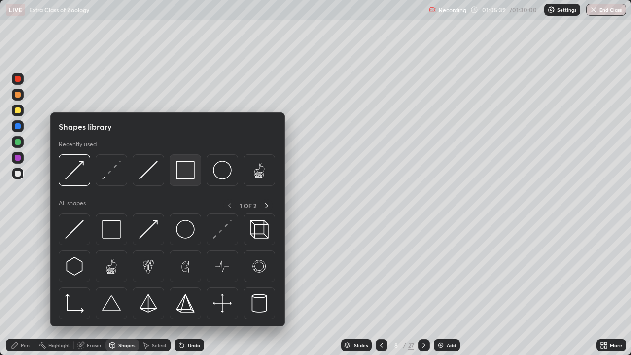
click at [182, 175] on img at bounding box center [185, 170] width 19 height 19
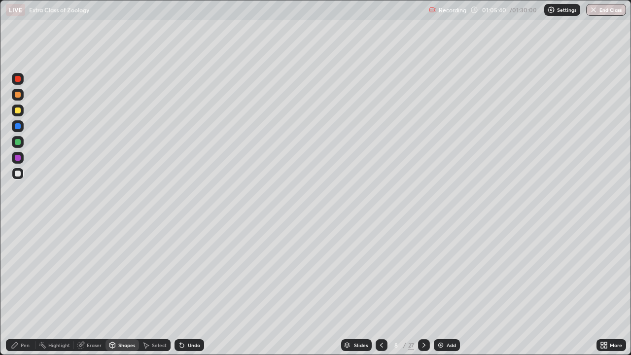
click at [22, 108] on div at bounding box center [18, 111] width 12 height 12
click at [28, 271] on div "Pen" at bounding box center [25, 345] width 9 height 5
click at [17, 141] on div at bounding box center [18, 142] width 6 height 6
click at [18, 259] on div at bounding box center [18, 256] width 6 height 6
click at [447, 271] on div "Add" at bounding box center [451, 345] width 9 height 5
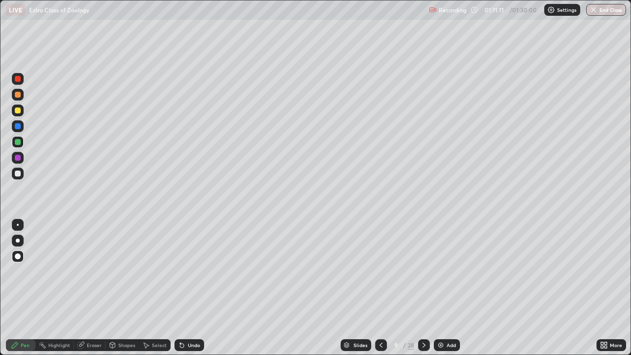
click at [18, 112] on div at bounding box center [18, 111] width 6 height 6
click at [188, 271] on div "Undo" at bounding box center [194, 345] width 12 height 5
click at [111, 271] on icon at bounding box center [112, 344] width 5 height 1
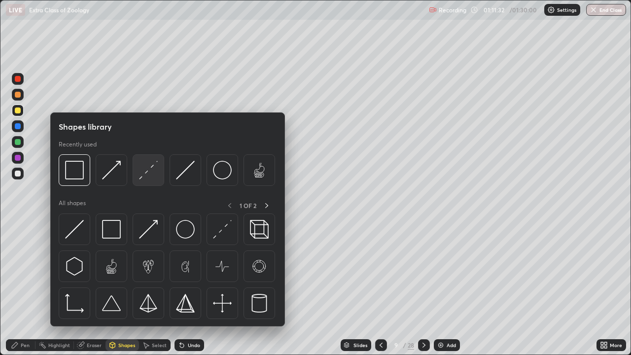
click at [146, 174] on img at bounding box center [148, 170] width 19 height 19
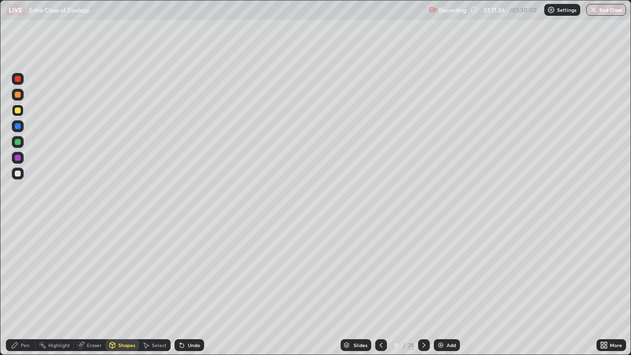
click at [25, 271] on div "Pen" at bounding box center [21, 345] width 30 height 12
click at [18, 179] on div at bounding box center [18, 174] width 12 height 12
click at [16, 239] on div at bounding box center [18, 241] width 4 height 4
click at [185, 271] on div "Undo" at bounding box center [190, 345] width 30 height 12
click at [200, 271] on div "Undo" at bounding box center [188, 345] width 34 height 20
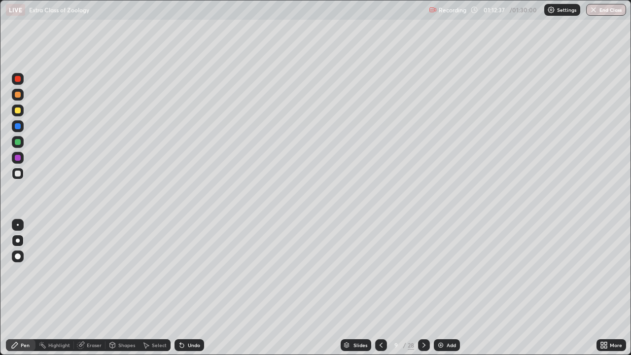
click at [185, 271] on div "Undo" at bounding box center [190, 345] width 30 height 12
click at [90, 271] on div "Eraser" at bounding box center [90, 345] width 32 height 12
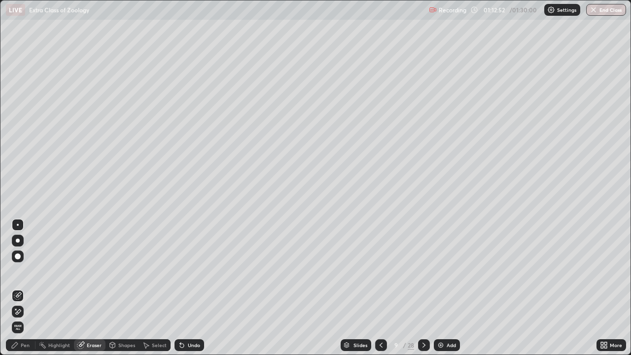
click at [23, 271] on div "Pen" at bounding box center [25, 345] width 9 height 5
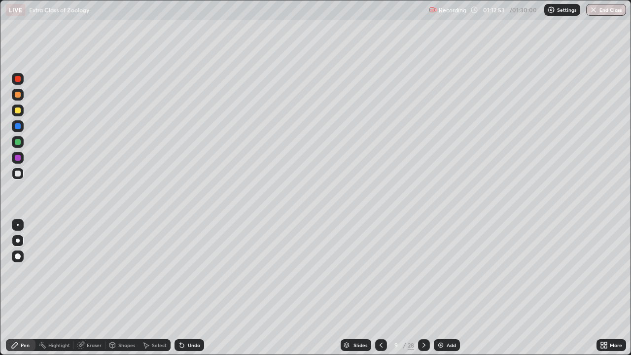
click at [18, 156] on div at bounding box center [18, 158] width 6 height 6
click at [16, 112] on div at bounding box center [18, 111] width 6 height 6
click at [122, 271] on div "Shapes" at bounding box center [126, 345] width 17 height 5
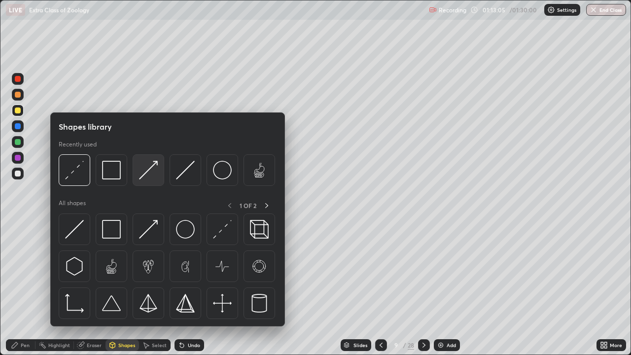
click at [154, 171] on img at bounding box center [148, 170] width 19 height 19
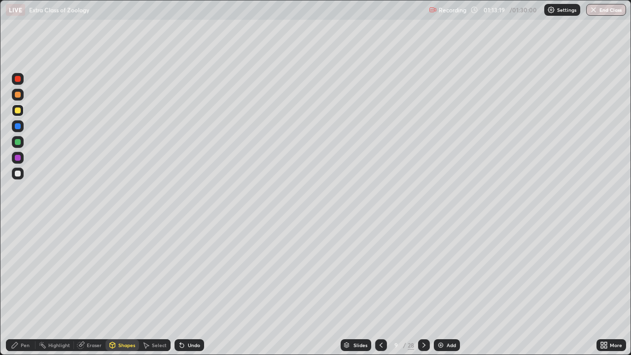
click at [17, 271] on icon at bounding box center [15, 345] width 6 height 6
click at [18, 94] on div at bounding box center [18, 95] width 6 height 6
click at [193, 271] on div "Undo" at bounding box center [194, 345] width 12 height 5
click at [121, 271] on div "Shapes" at bounding box center [126, 345] width 17 height 5
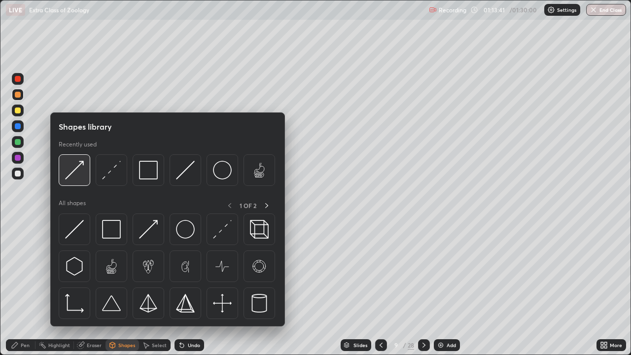
click at [76, 178] on img at bounding box center [74, 170] width 19 height 19
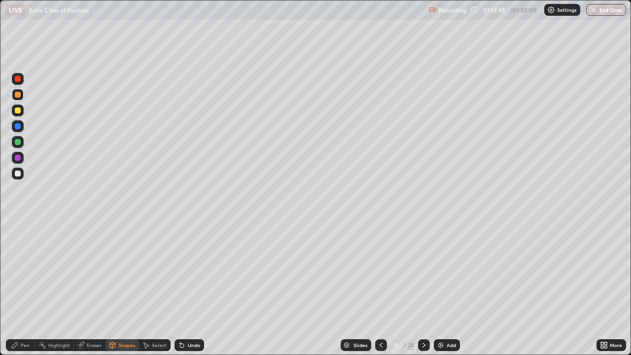
click at [25, 271] on div "Pen" at bounding box center [21, 345] width 30 height 12
click at [195, 271] on div "Undo" at bounding box center [194, 345] width 12 height 5
click at [132, 271] on div "Shapes" at bounding box center [126, 345] width 17 height 5
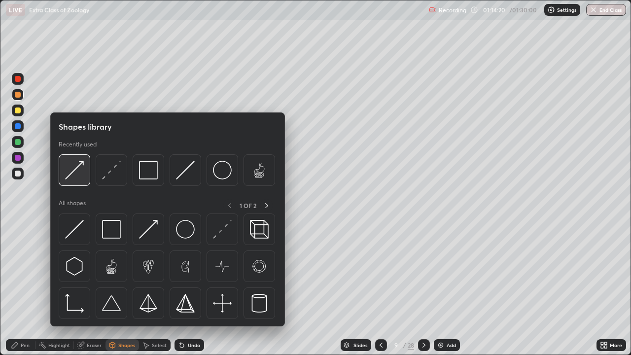
click at [79, 179] on img at bounding box center [74, 170] width 19 height 19
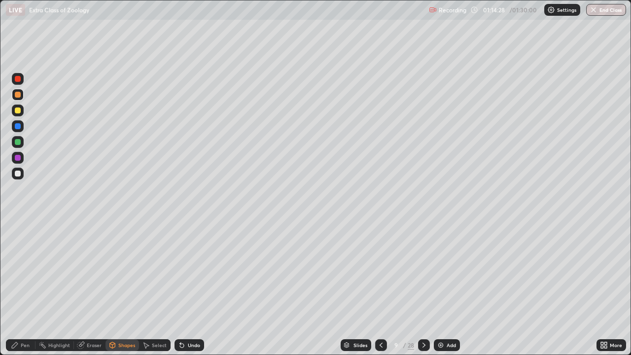
click at [24, 271] on div "Pen" at bounding box center [25, 345] width 9 height 5
click at [18, 141] on div at bounding box center [18, 142] width 6 height 6
click at [58, 271] on div "Highlight" at bounding box center [55, 345] width 38 height 12
click at [21, 271] on div at bounding box center [18, 312] width 12 height 12
click at [191, 271] on div "Undo" at bounding box center [194, 345] width 12 height 5
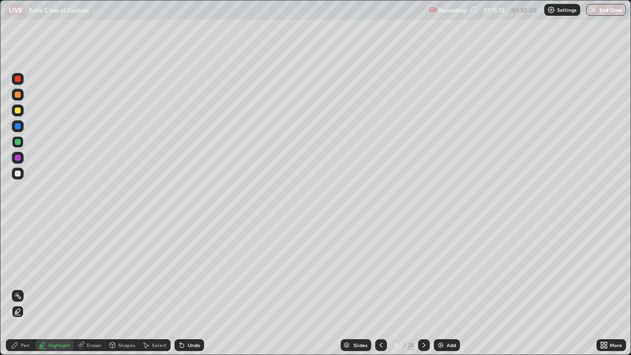
click at [186, 271] on div "Undo" at bounding box center [190, 345] width 30 height 12
click at [187, 271] on div "Undo" at bounding box center [190, 345] width 30 height 12
click at [30, 271] on div "Pen" at bounding box center [21, 345] width 30 height 12
click at [121, 271] on div "Shapes" at bounding box center [126, 345] width 17 height 5
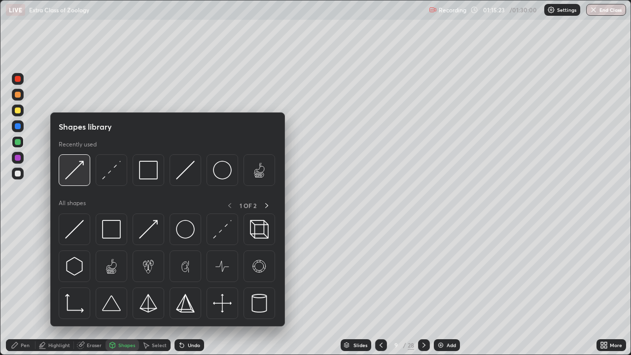
click at [76, 172] on img at bounding box center [74, 170] width 19 height 19
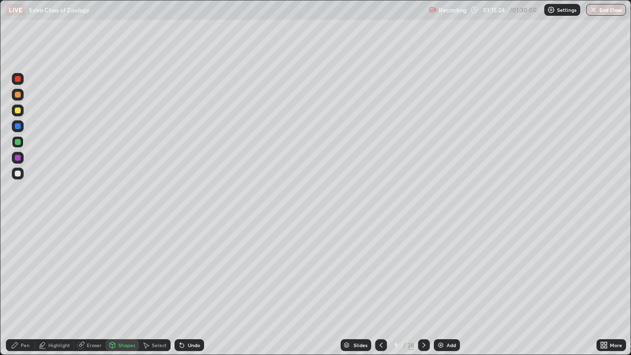
click at [20, 159] on div at bounding box center [18, 158] width 6 height 6
click at [29, 271] on div "Pen" at bounding box center [21, 345] width 30 height 12
click at [20, 112] on div at bounding box center [18, 111] width 6 height 6
click at [18, 126] on div at bounding box center [18, 126] width 6 height 6
click at [124, 271] on div "Shapes" at bounding box center [126, 345] width 17 height 5
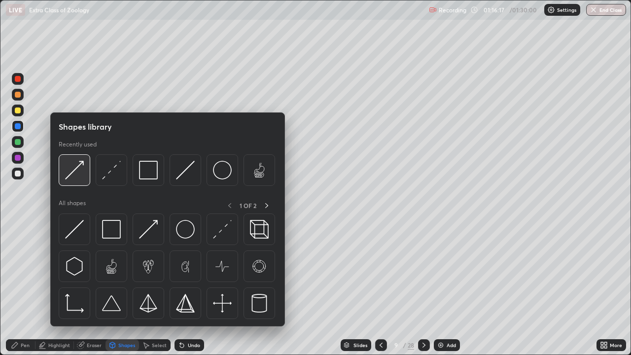
click at [77, 178] on img at bounding box center [74, 170] width 19 height 19
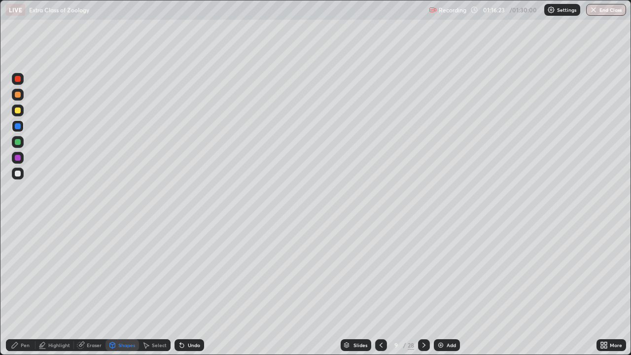
click at [20, 169] on div at bounding box center [18, 174] width 12 height 12
click at [25, 271] on div "Pen" at bounding box center [25, 345] width 9 height 5
click at [20, 80] on div at bounding box center [18, 79] width 6 height 6
click at [15, 142] on div at bounding box center [18, 142] width 6 height 6
click at [92, 271] on div "Eraser" at bounding box center [94, 345] width 15 height 5
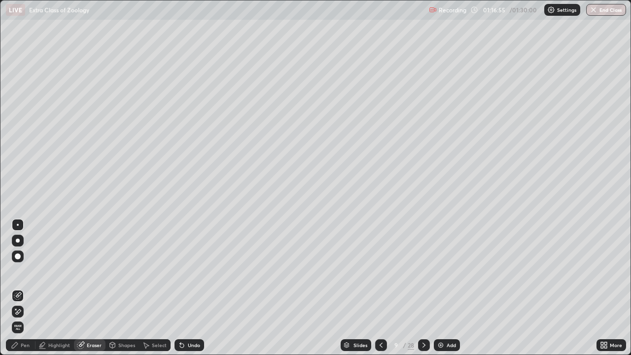
click at [117, 271] on div "Shapes" at bounding box center [123, 345] width 34 height 12
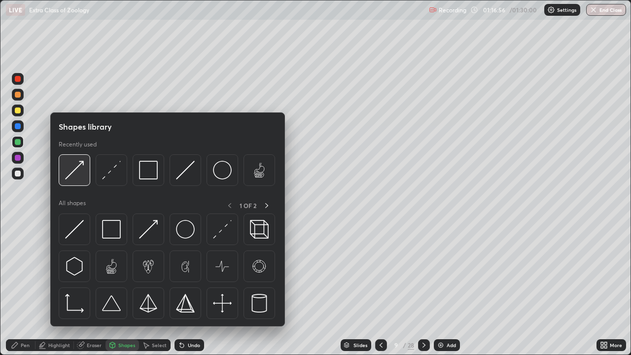
click at [77, 178] on img at bounding box center [74, 170] width 19 height 19
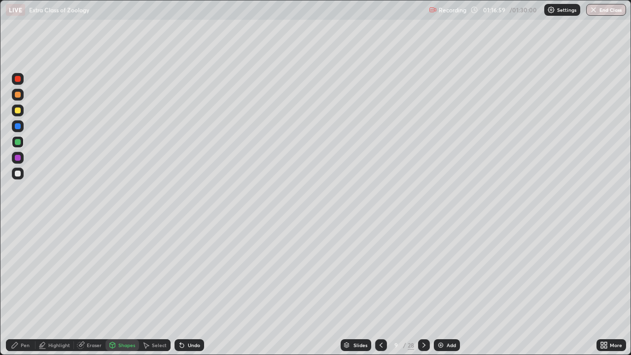
click at [188, 271] on div "Undo" at bounding box center [194, 345] width 12 height 5
click at [19, 160] on div at bounding box center [18, 158] width 6 height 6
click at [16, 175] on div at bounding box center [18, 174] width 6 height 6
click at [20, 94] on div at bounding box center [18, 95] width 6 height 6
click at [16, 111] on div at bounding box center [18, 111] width 6 height 6
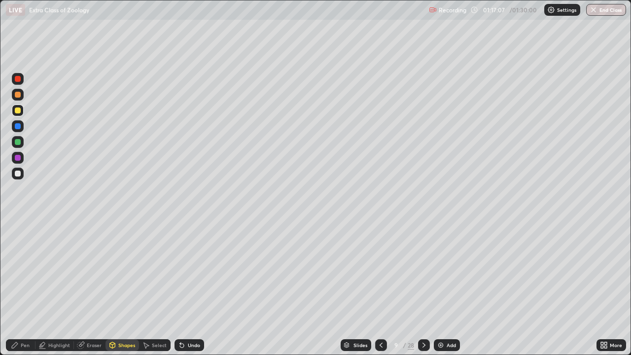
click at [21, 271] on div "Pen" at bounding box center [21, 345] width 30 height 12
click at [17, 225] on div at bounding box center [18, 225] width 2 height 2
click at [17, 81] on div at bounding box center [18, 79] width 6 height 6
click at [17, 241] on div at bounding box center [18, 241] width 4 height 4
click at [20, 129] on div at bounding box center [18, 126] width 12 height 12
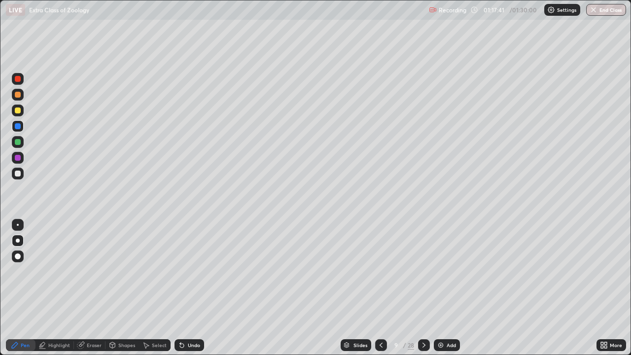
click at [116, 271] on div "Shapes" at bounding box center [123, 345] width 34 height 12
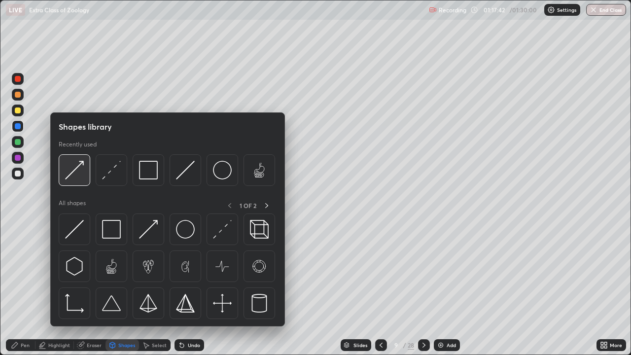
click at [74, 173] on img at bounding box center [74, 170] width 19 height 19
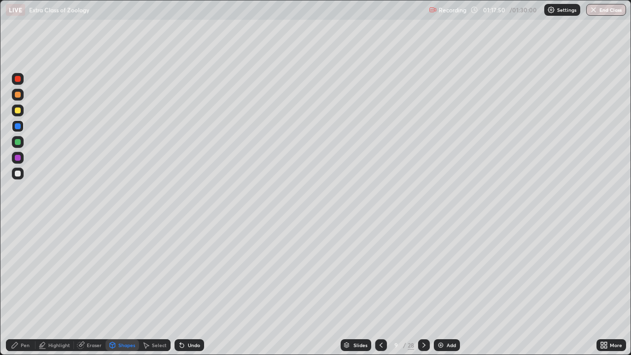
click at [23, 271] on div "Pen" at bounding box center [25, 345] width 9 height 5
click at [17, 176] on div at bounding box center [18, 174] width 6 height 6
click at [528, 271] on div "Slides 9 / 28 Add" at bounding box center [400, 345] width 393 height 20
click at [20, 140] on div at bounding box center [18, 142] width 6 height 6
click at [18, 158] on div at bounding box center [18, 158] width 6 height 6
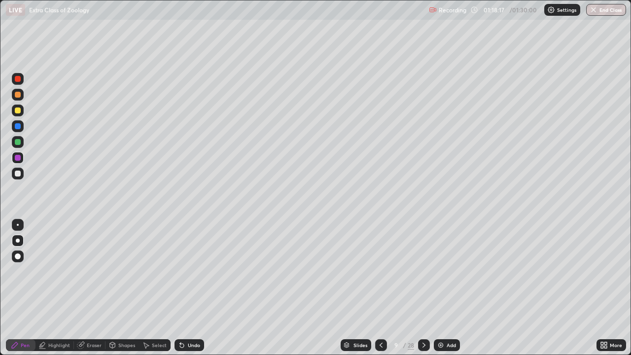
click at [23, 140] on div at bounding box center [18, 142] width 12 height 12
click at [154, 271] on div "Select" at bounding box center [159, 345] width 15 height 5
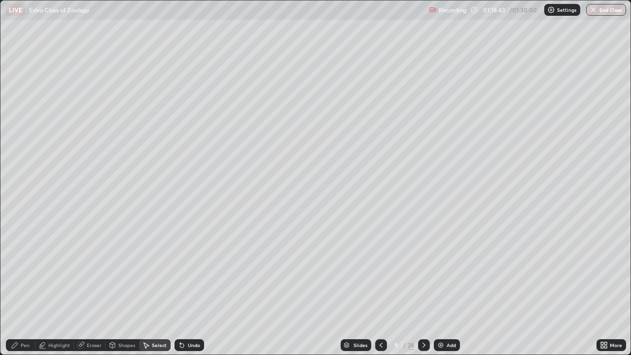
click at [121, 271] on div "Shapes" at bounding box center [123, 345] width 34 height 12
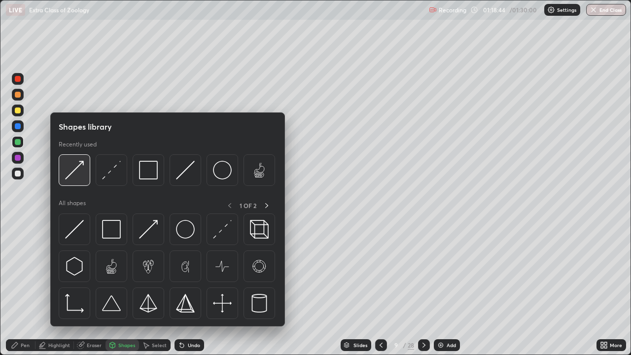
click at [72, 178] on img at bounding box center [74, 170] width 19 height 19
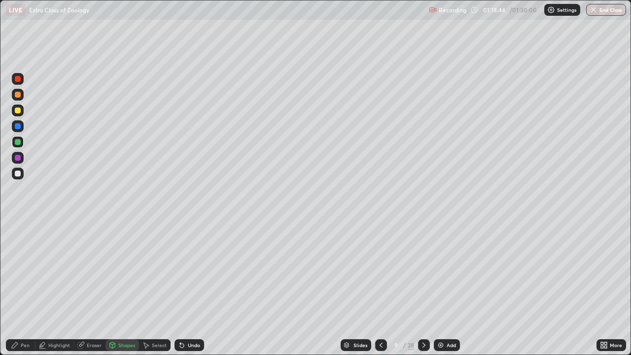
click at [19, 175] on div at bounding box center [18, 174] width 6 height 6
click at [18, 111] on div at bounding box center [18, 111] width 6 height 6
click at [25, 271] on div "Pen" at bounding box center [25, 345] width 9 height 5
click at [20, 142] on div at bounding box center [18, 142] width 6 height 6
click at [18, 225] on div at bounding box center [18, 225] width 2 height 2
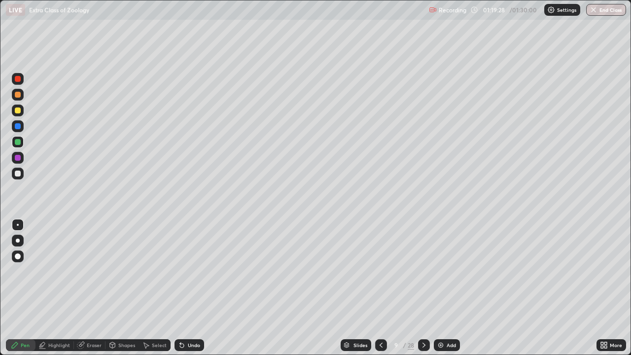
click at [20, 174] on div at bounding box center [18, 174] width 6 height 6
click at [17, 158] on div at bounding box center [18, 158] width 6 height 6
click at [18, 241] on div at bounding box center [18, 241] width 4 height 4
click at [16, 142] on div at bounding box center [18, 142] width 6 height 6
click at [185, 271] on div "Undo" at bounding box center [190, 345] width 30 height 12
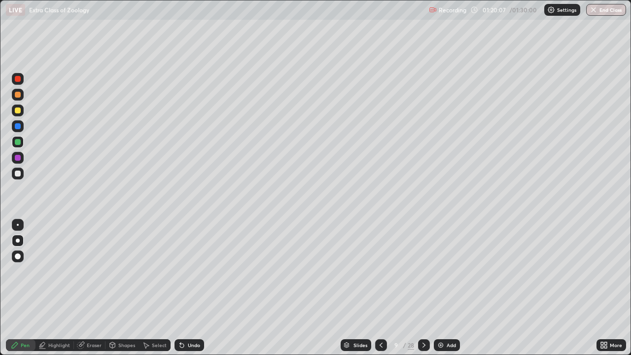
click at [188, 271] on div "Undo" at bounding box center [194, 345] width 12 height 5
click at [602, 13] on button "End Class" at bounding box center [606, 10] width 39 height 12
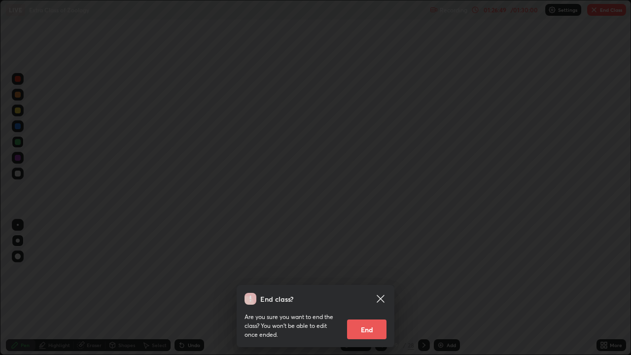
click at [376, 271] on button "End" at bounding box center [366, 330] width 39 height 20
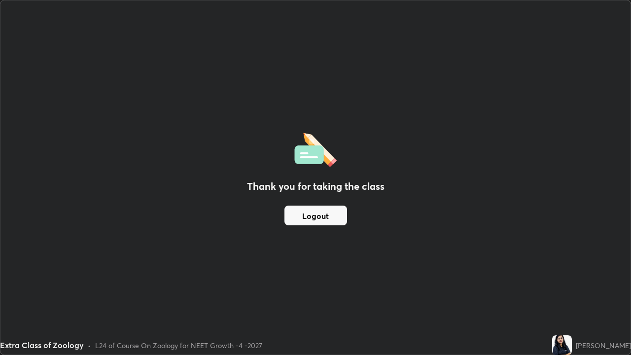
click at [329, 219] on button "Logout" at bounding box center [316, 216] width 63 height 20
